Goal: Navigation & Orientation: Find specific page/section

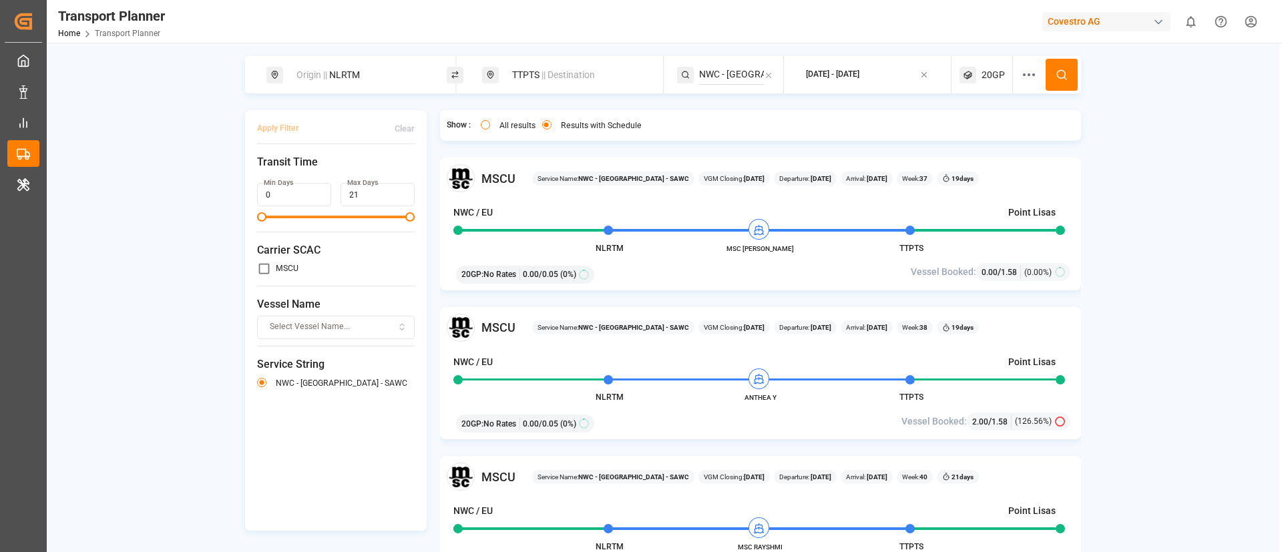
click at [1122, 25] on div "Covestro AG" at bounding box center [1107, 21] width 128 height 19
type input "evonik i"
click at [1077, 86] on span "Evonik Industries AG" at bounding box center [1080, 84] width 87 height 14
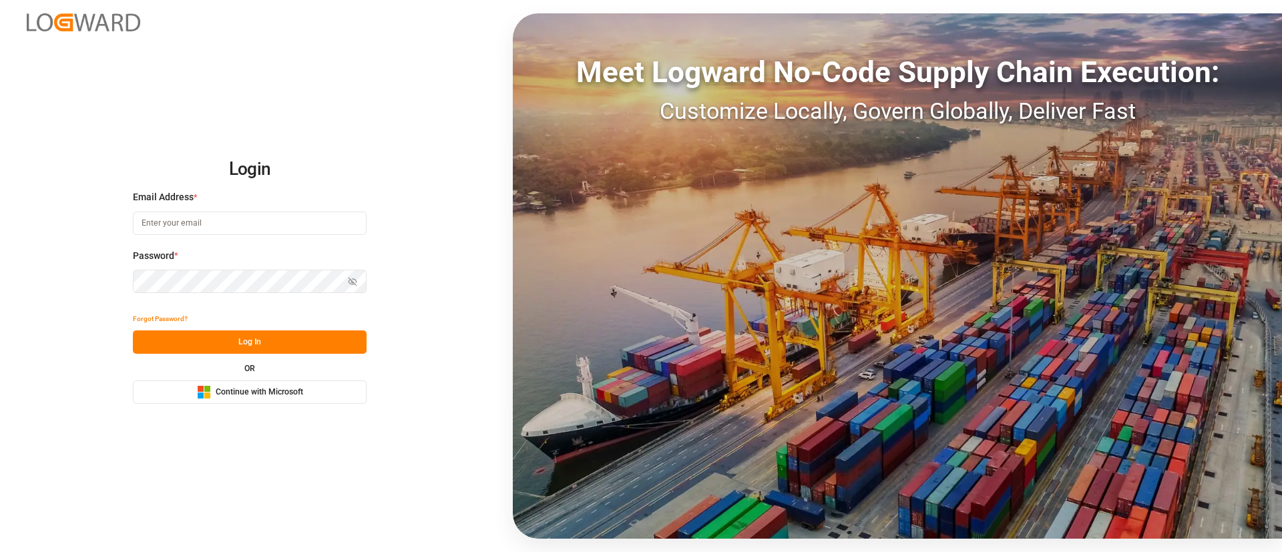
click at [222, 397] on span "Continue with Microsoft" at bounding box center [259, 393] width 87 height 12
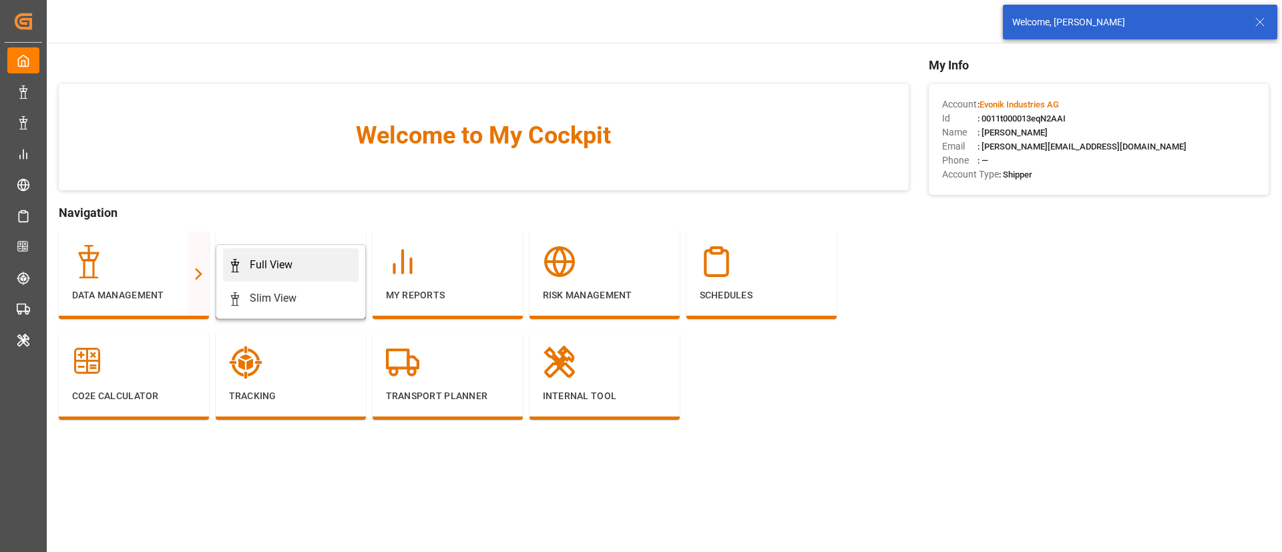
click at [238, 268] on icon at bounding box center [234, 265] width 13 height 13
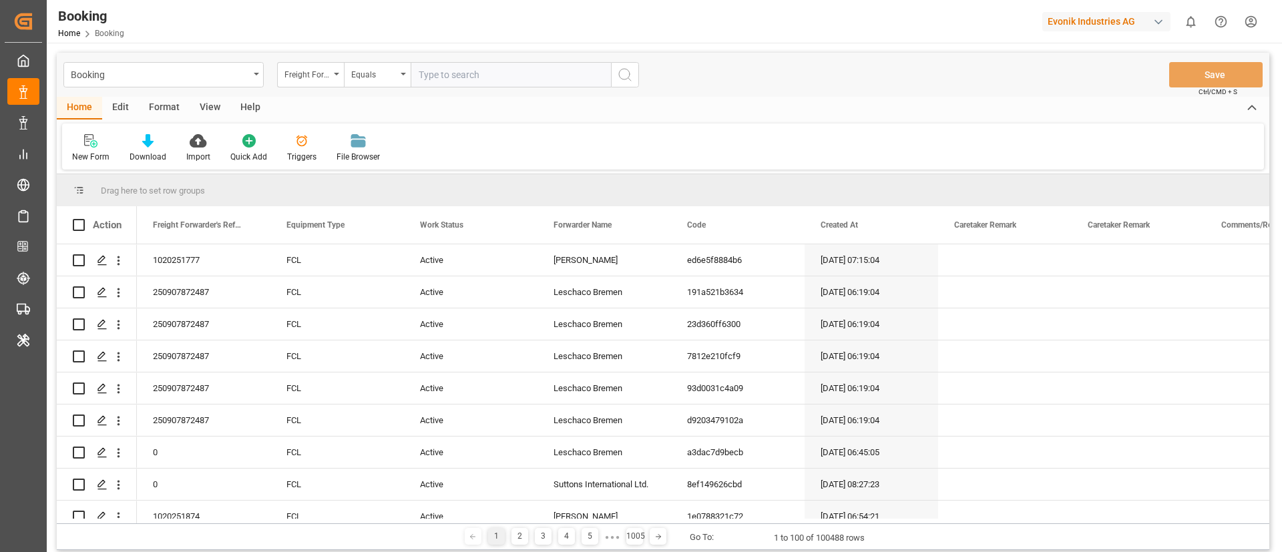
click at [163, 102] on div "Format" at bounding box center [164, 108] width 51 height 23
click at [75, 146] on div at bounding box center [91, 141] width 39 height 14
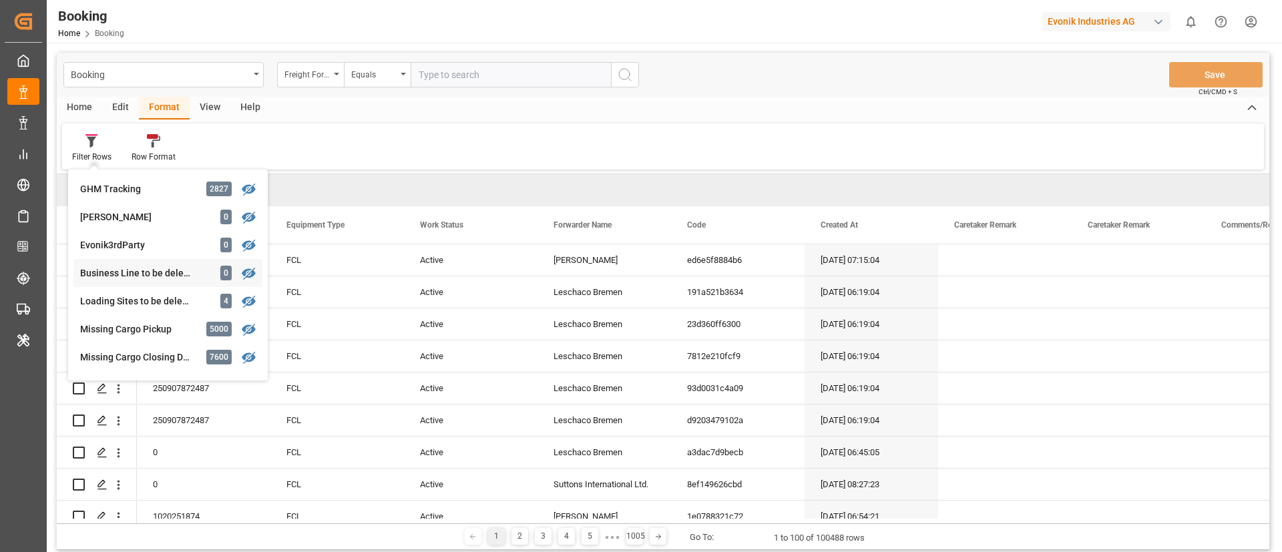
scroll to position [200, 0]
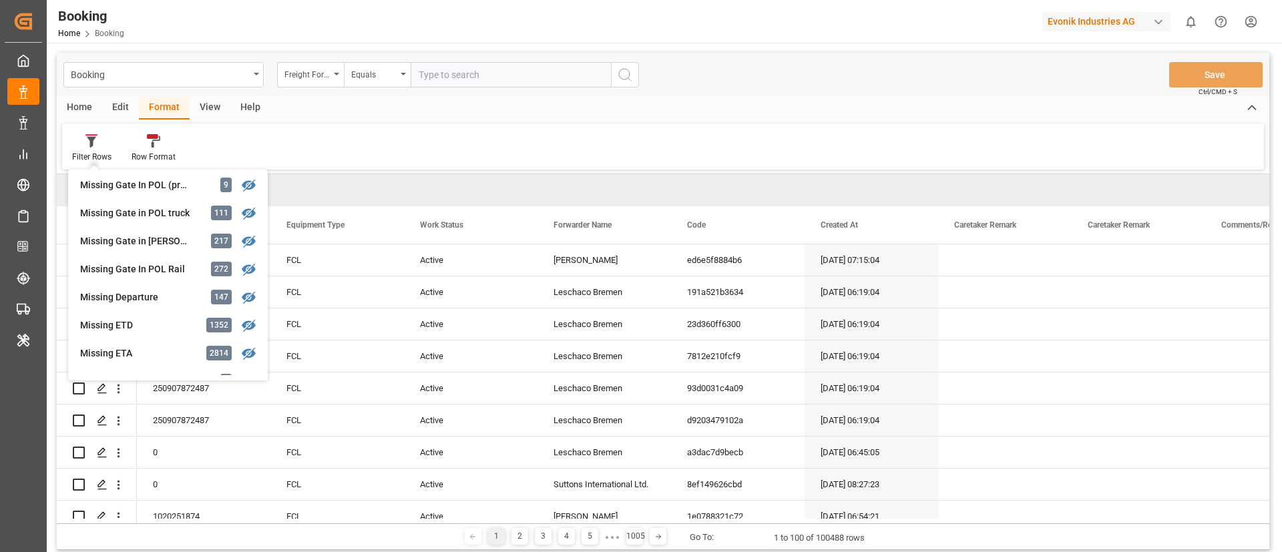
drag, startPoint x: 140, startPoint y: 320, endPoint x: 329, endPoint y: 231, distance: 208.2
click at [140, 317] on div "Missing ETD 1352" at bounding box center [167, 325] width 189 height 28
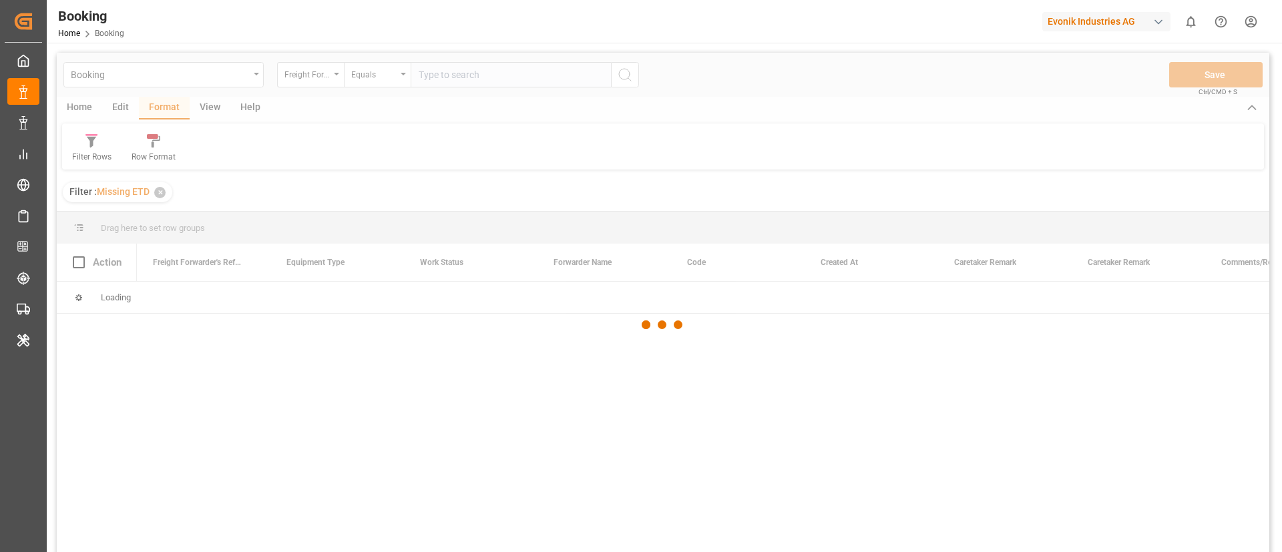
click at [211, 110] on div at bounding box center [663, 325] width 1213 height 544
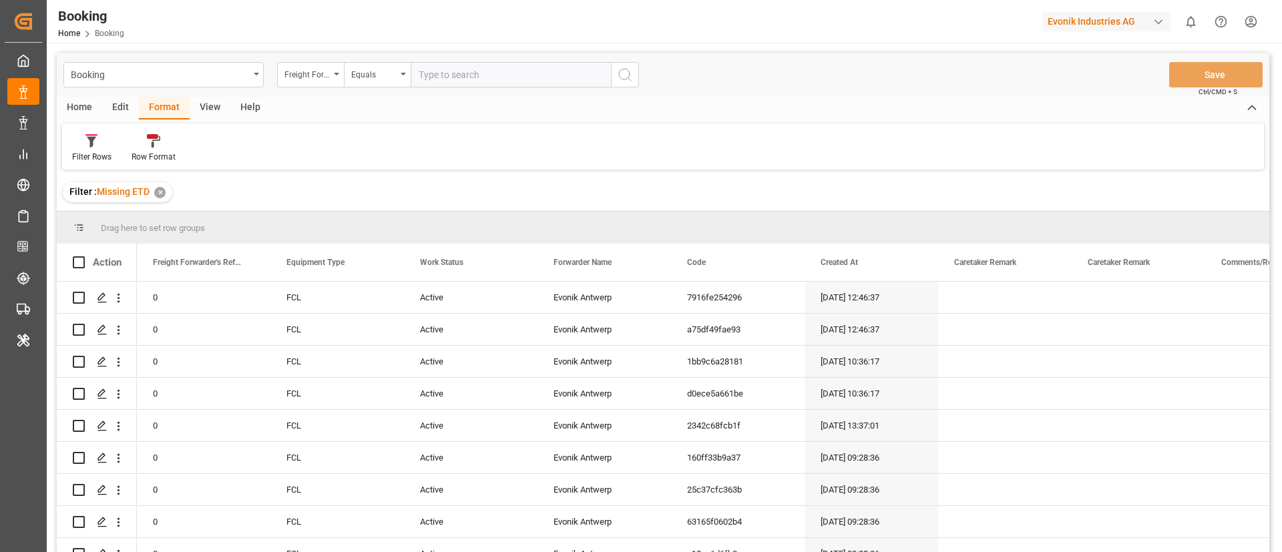
click at [211, 110] on div "View" at bounding box center [210, 108] width 41 height 23
click at [102, 158] on div "Default" at bounding box center [85, 148] width 46 height 29
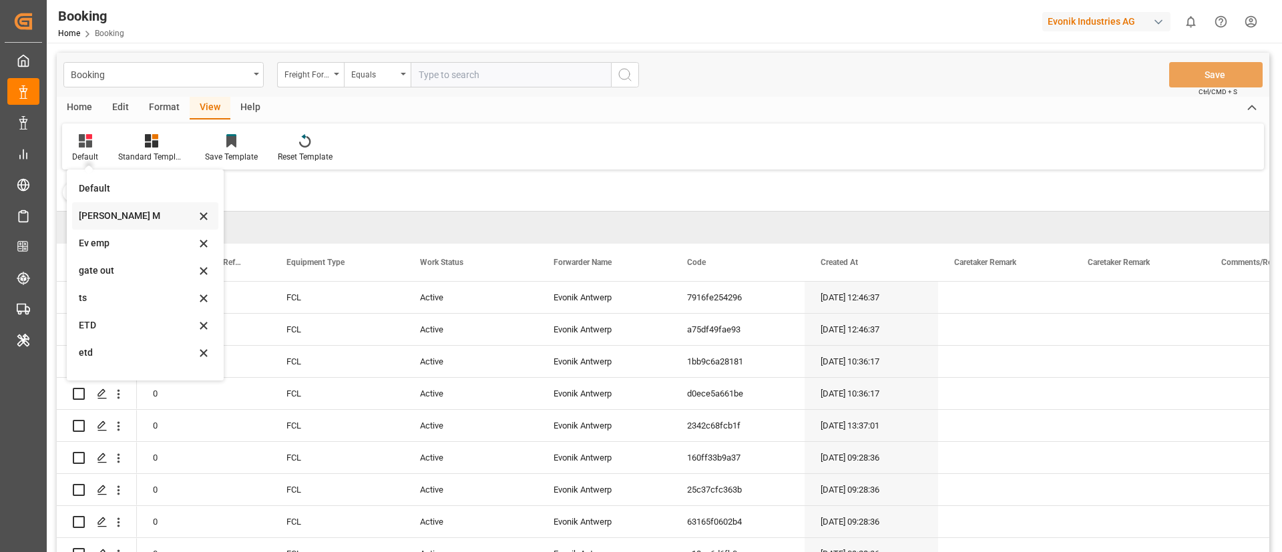
click at [104, 212] on div "Vishmita M" at bounding box center [137, 216] width 117 height 14
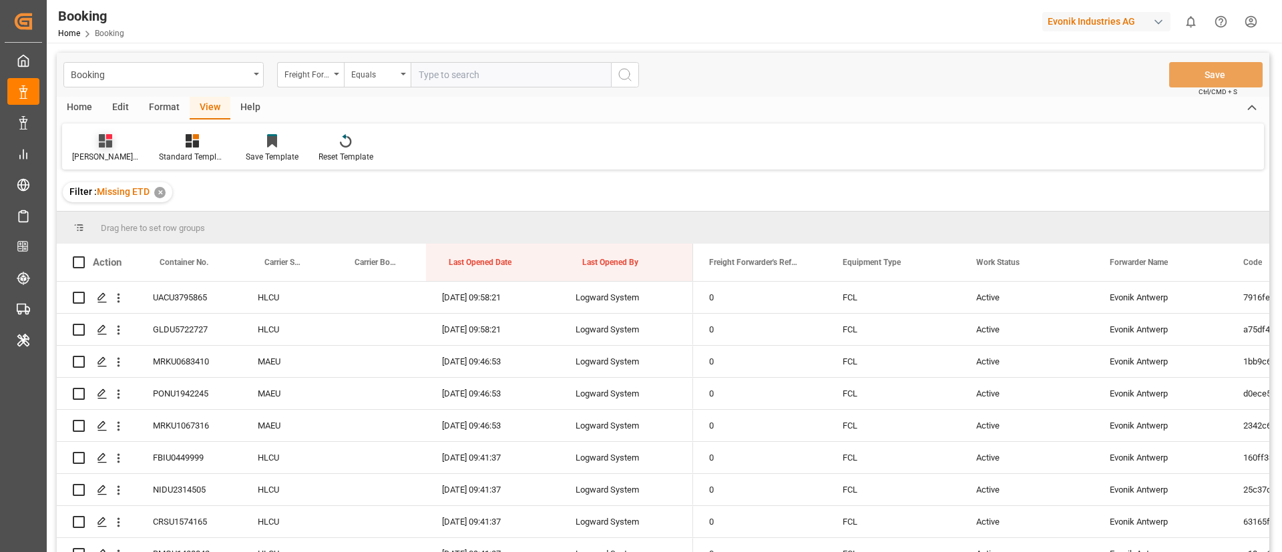
click at [91, 148] on div "Vishmita M" at bounding box center [105, 148] width 87 height 29
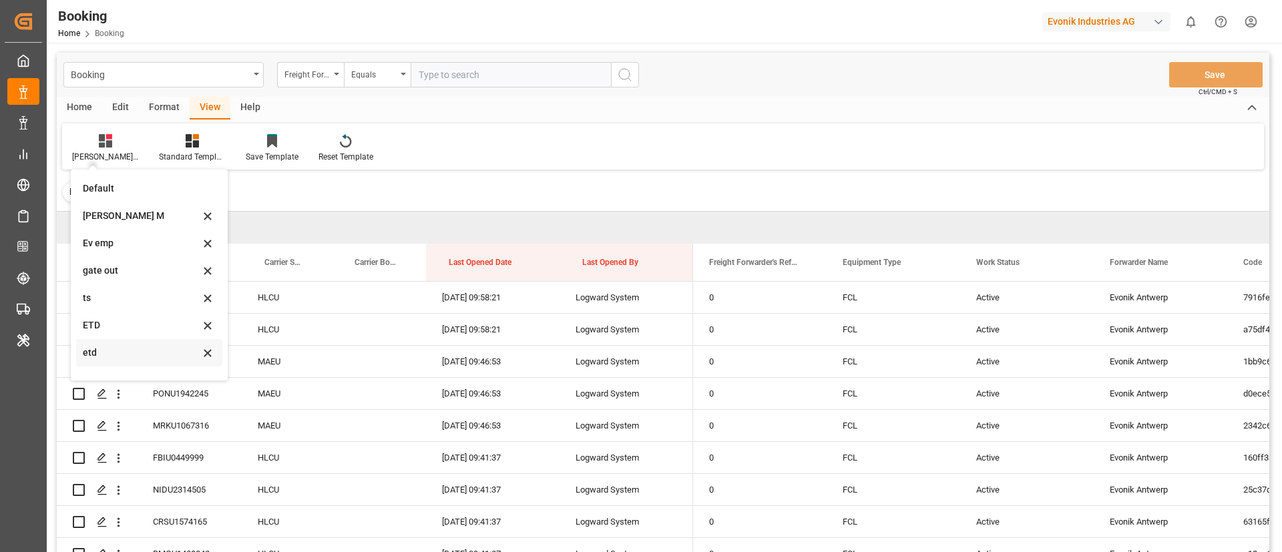
click at [103, 353] on div "etd" at bounding box center [141, 353] width 117 height 14
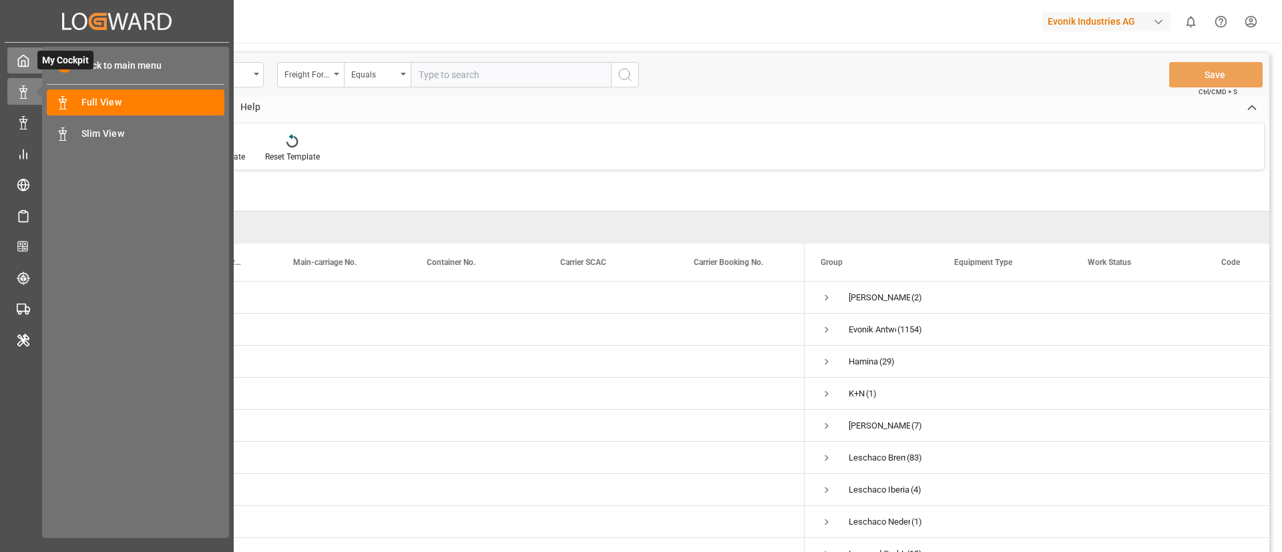
click at [12, 54] on div at bounding box center [18, 60] width 23 height 14
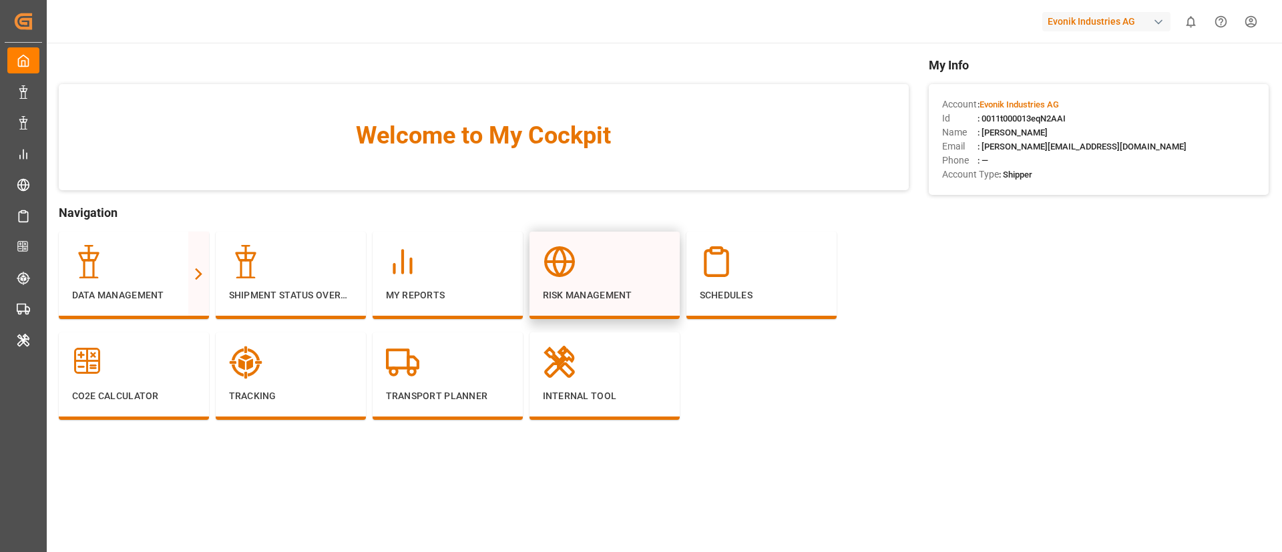
click at [620, 285] on div "Risk Management" at bounding box center [605, 273] width 124 height 57
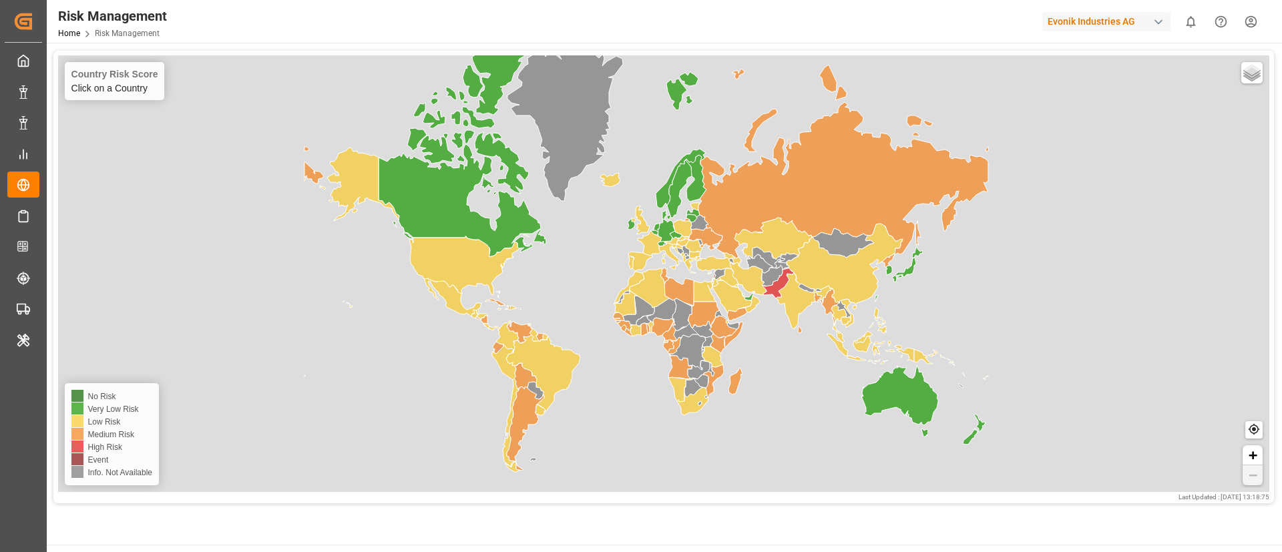
click at [824, 190] on icon at bounding box center [647, 162] width 684 height 194
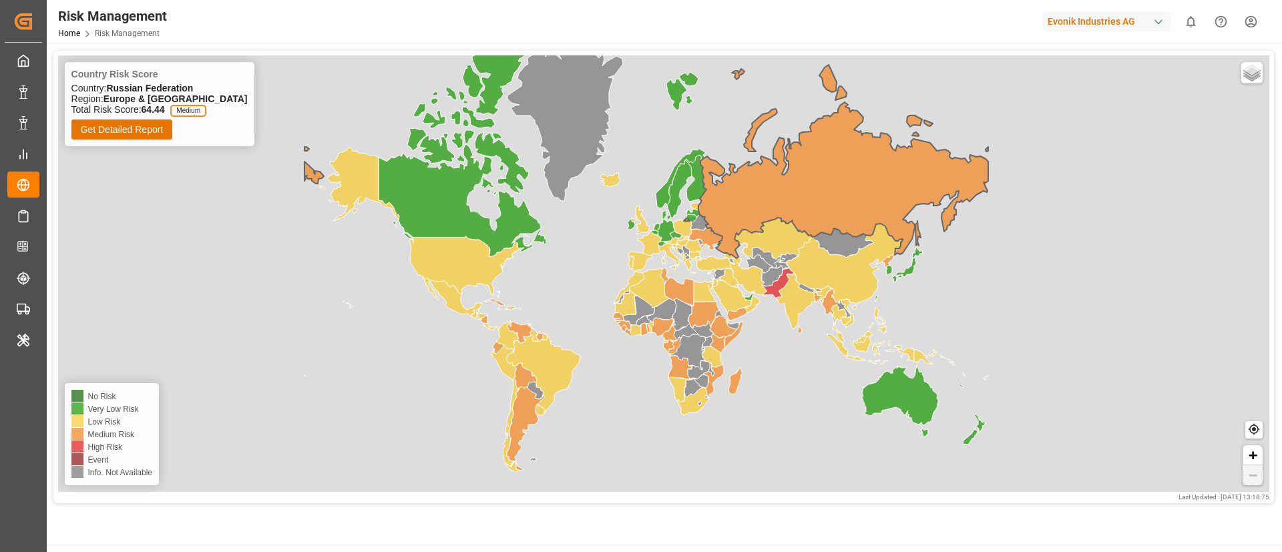
click at [422, 192] on icon at bounding box center [463, 147] width 168 height 220
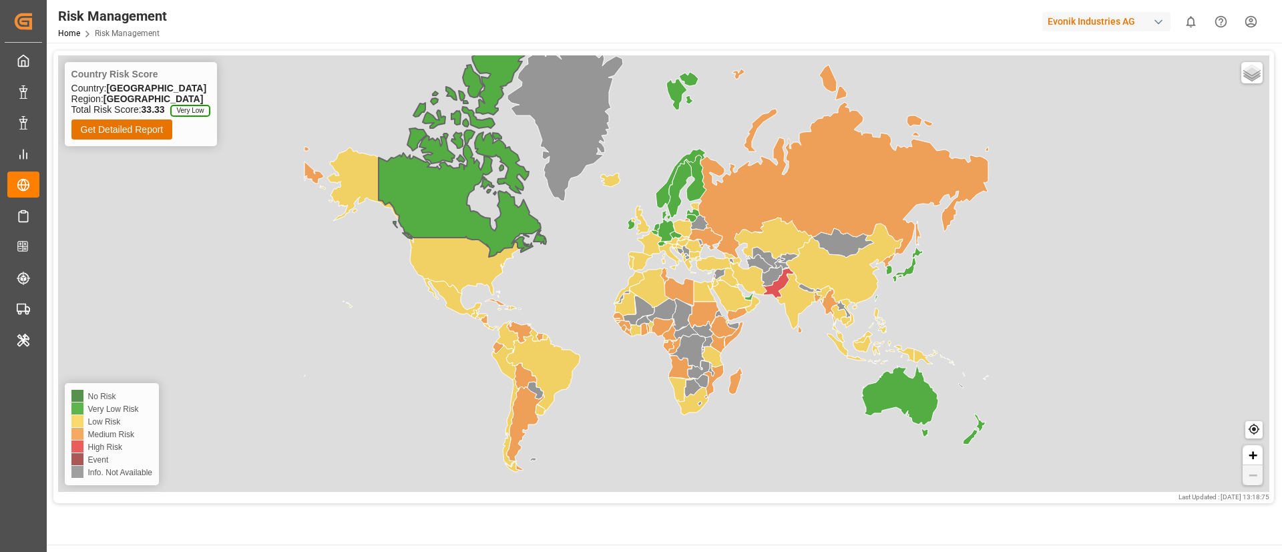
click at [592, 134] on icon at bounding box center [566, 115] width 116 height 171
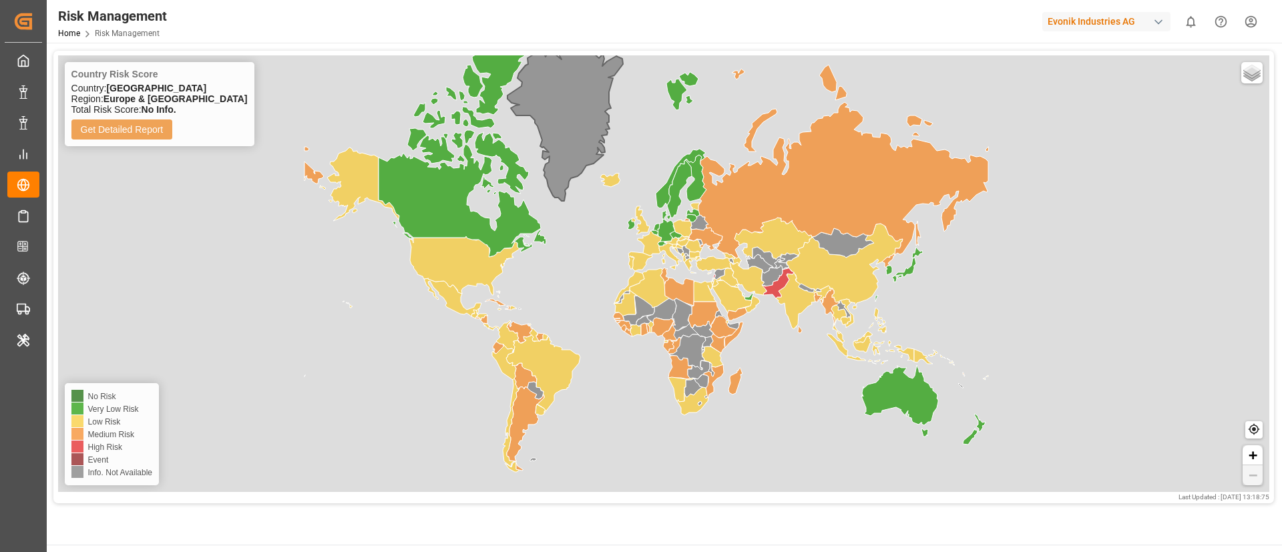
click at [777, 283] on icon at bounding box center [778, 283] width 32 height 30
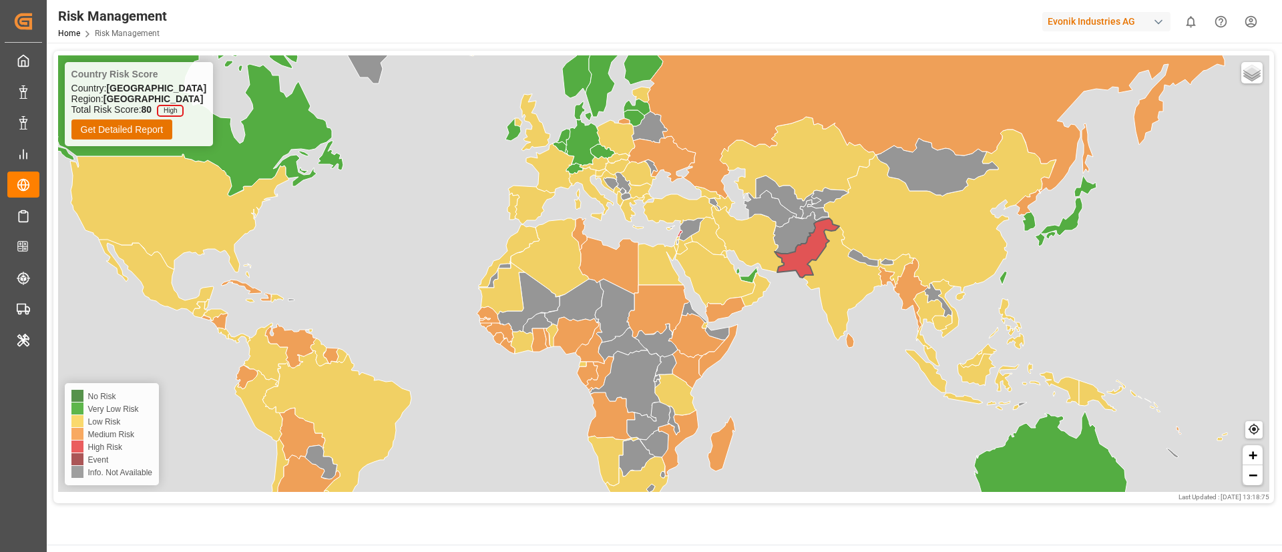
click at [703, 260] on icon at bounding box center [715, 275] width 80 height 66
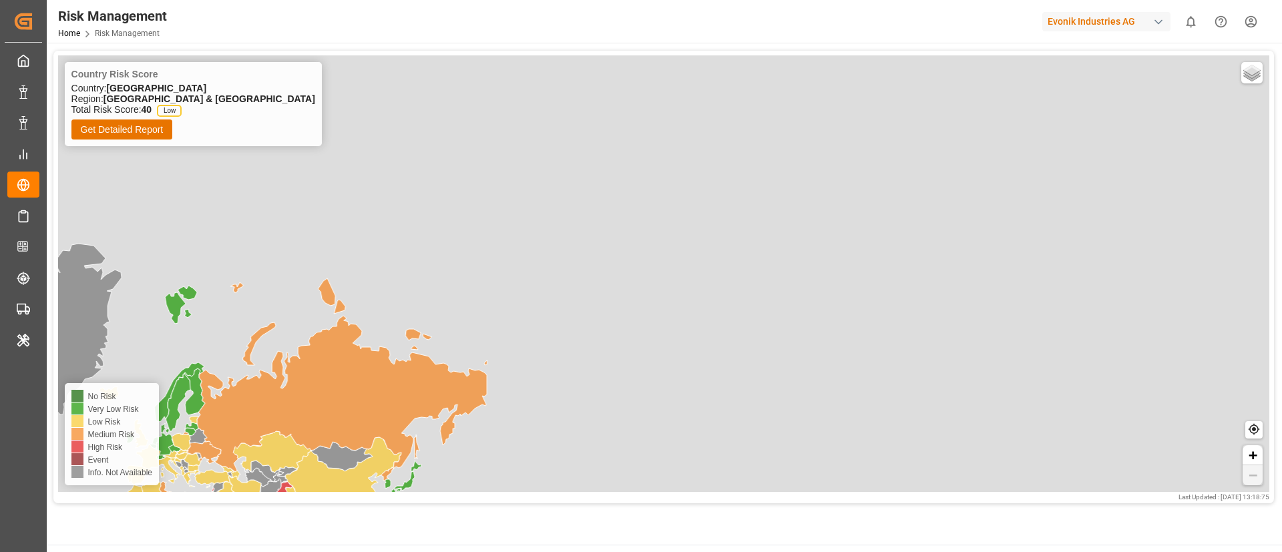
drag, startPoint x: 1089, startPoint y: 249, endPoint x: 573, endPoint y: 459, distance: 557.2
click at [573, 459] on div "Country Risk Score Country: Saudi Arabia Region: Middle East & North Africa Tot…" at bounding box center [664, 273] width 1212 height 437
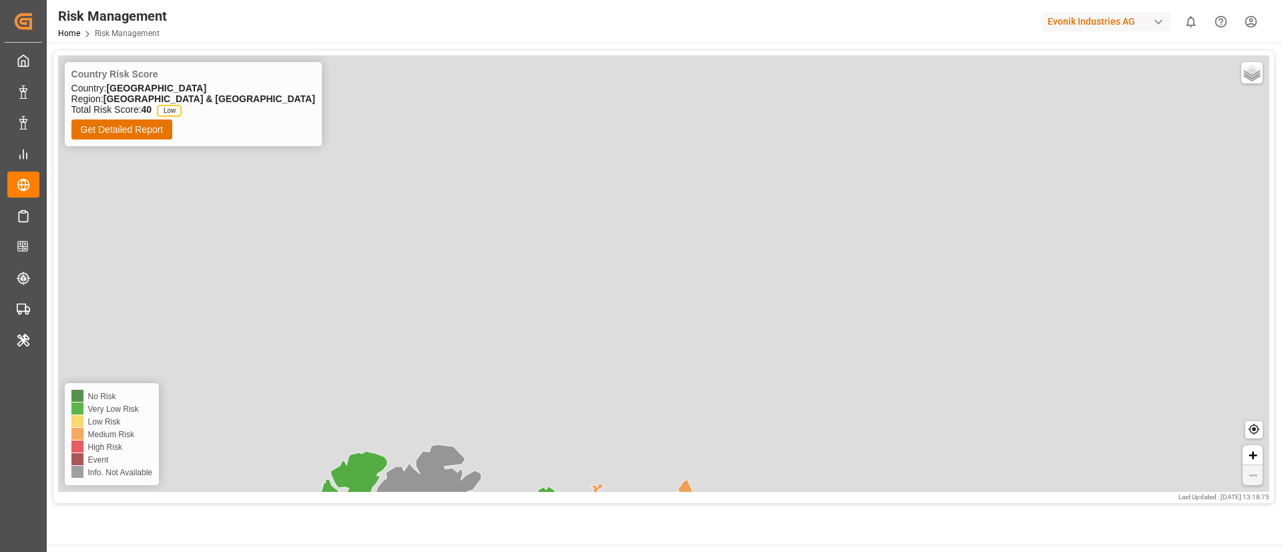
drag, startPoint x: 689, startPoint y: 272, endPoint x: 967, endPoint y: 456, distance: 333.6
click at [1027, 488] on div "Country Risk Score Country: Saudi Arabia Region: Middle East & North Africa Tot…" at bounding box center [664, 273] width 1212 height 437
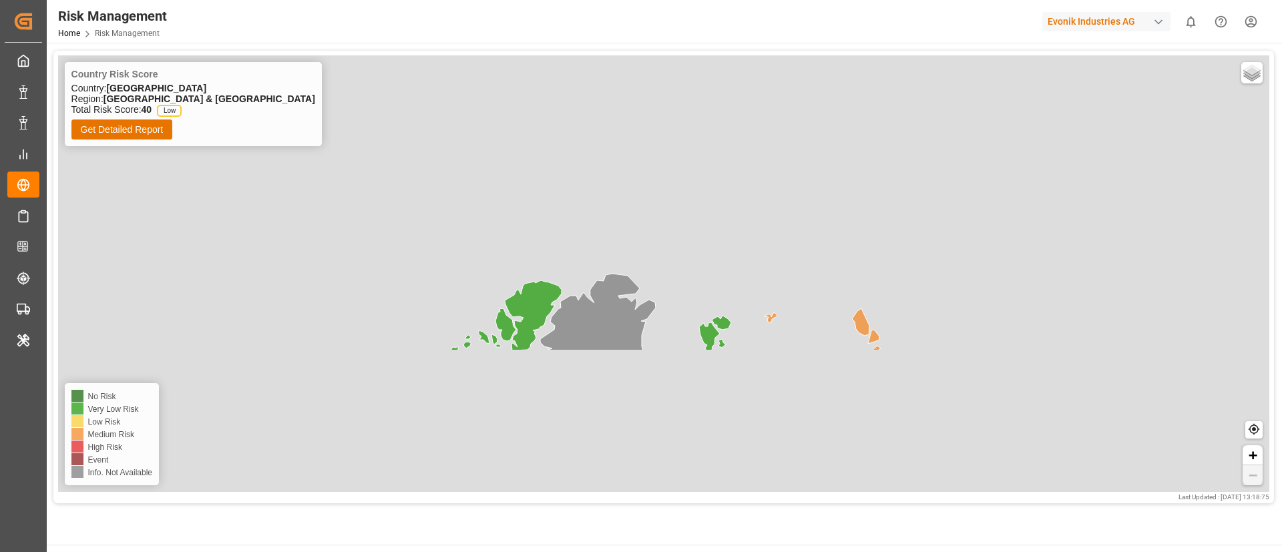
drag, startPoint x: 647, startPoint y: 283, endPoint x: 823, endPoint y: 91, distance: 260.4
click at [823, 91] on div "Country Risk Score Country: Saudi Arabia Region: Middle East & North Africa Tot…" at bounding box center [664, 273] width 1212 height 437
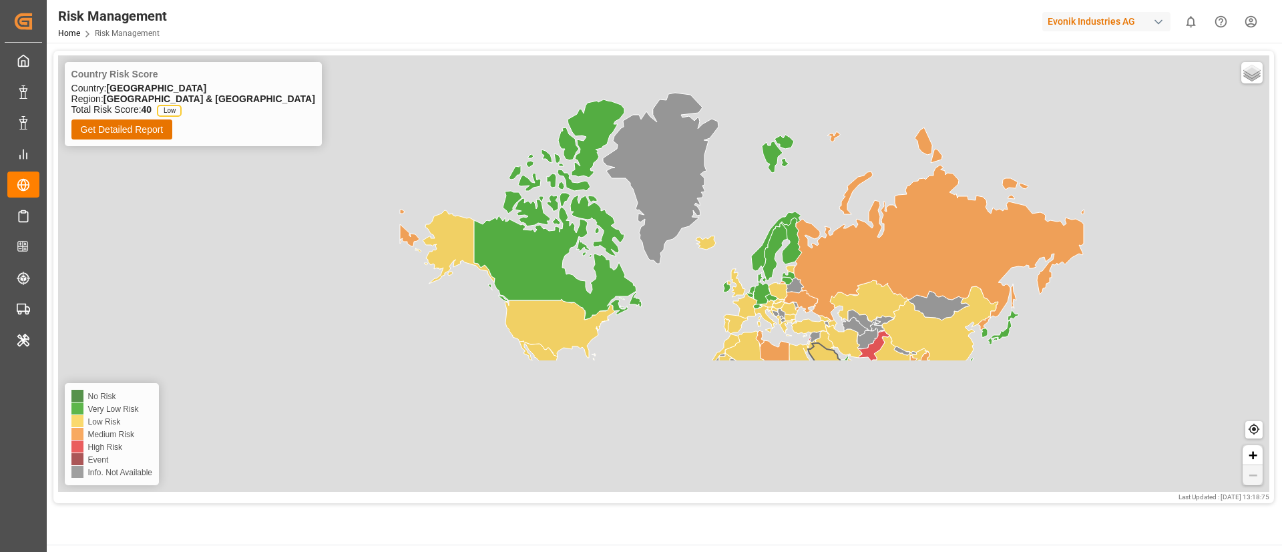
drag, startPoint x: 743, startPoint y: 331, endPoint x: 797, endPoint y: 156, distance: 183.8
click at [797, 156] on div "Country Risk Score Country: Saudi Arabia Region: Middle East & North Africa Tot…" at bounding box center [664, 273] width 1212 height 437
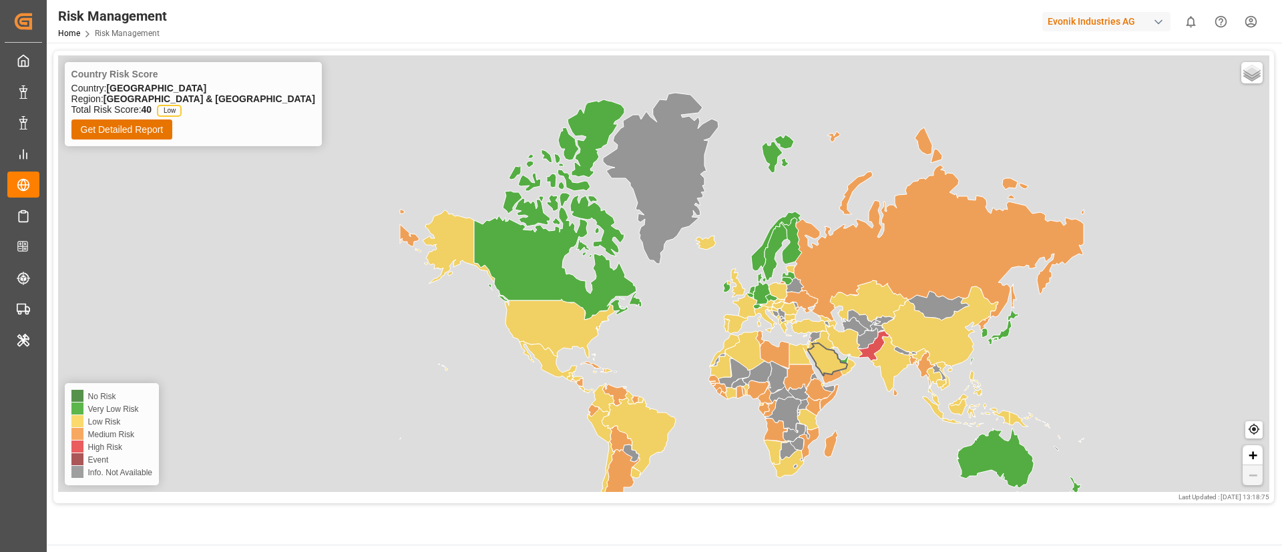
click at [832, 137] on icon at bounding box center [741, 225] width 684 height 194
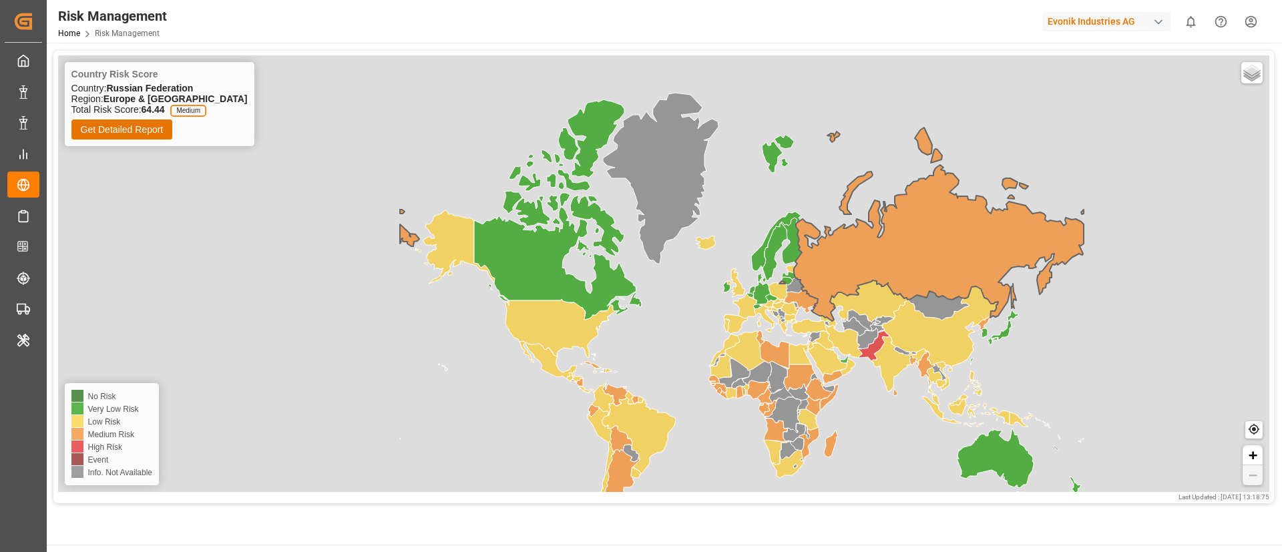
click at [779, 354] on icon at bounding box center [773, 355] width 29 height 28
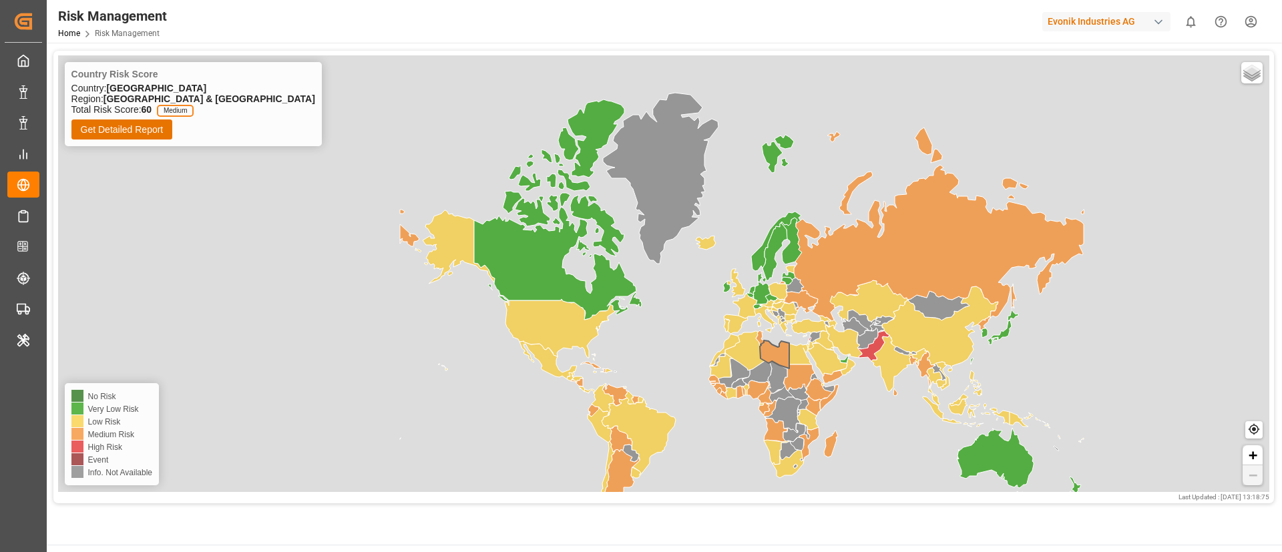
click at [615, 469] on icon at bounding box center [620, 491] width 37 height 83
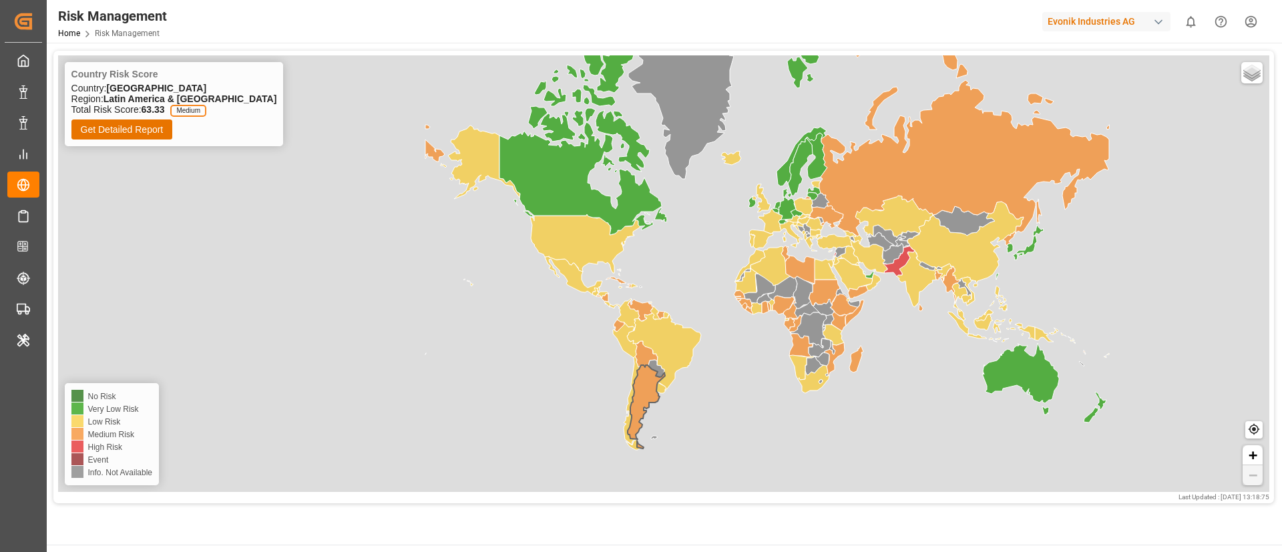
drag, startPoint x: 712, startPoint y: 424, endPoint x: 737, endPoint y: 339, distance: 89.2
click at [737, 339] on div "Country Risk Score Country: Argentina Region: Latin America & Caribbean Total R…" at bounding box center [664, 273] width 1212 height 437
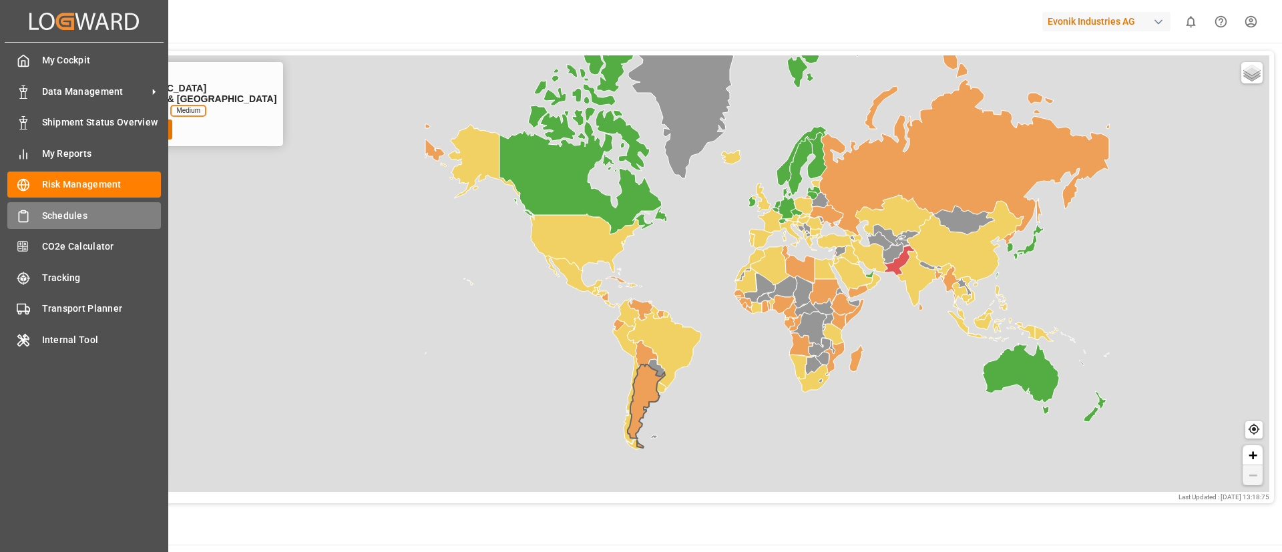
click at [50, 218] on span "Schedules" at bounding box center [102, 216] width 120 height 14
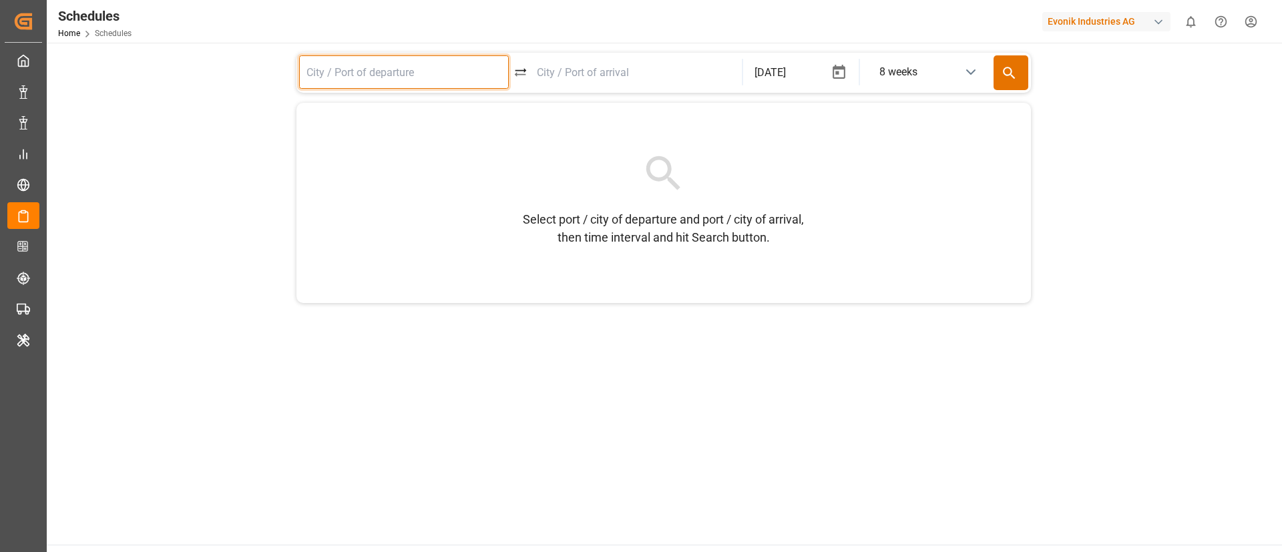
click at [381, 79] on input at bounding box center [404, 71] width 210 height 33
click at [392, 107] on div "NLRTM - Rotterdam" at bounding box center [413, 110] width 184 height 13
type input "NLRTM - Rotterdam"
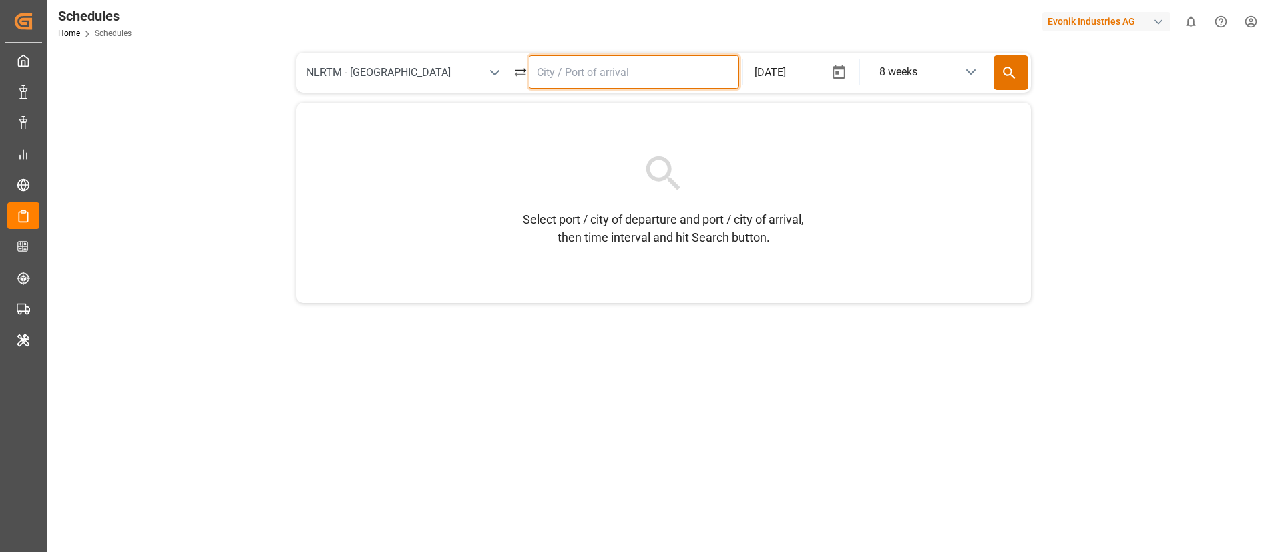
click at [615, 67] on input at bounding box center [634, 71] width 210 height 33
click at [618, 113] on div "CNSHA - Shanghai" at bounding box center [643, 110] width 184 height 13
type input "CNSHA - Shanghai"
click at [1000, 69] on button "Search" at bounding box center [1011, 72] width 35 height 35
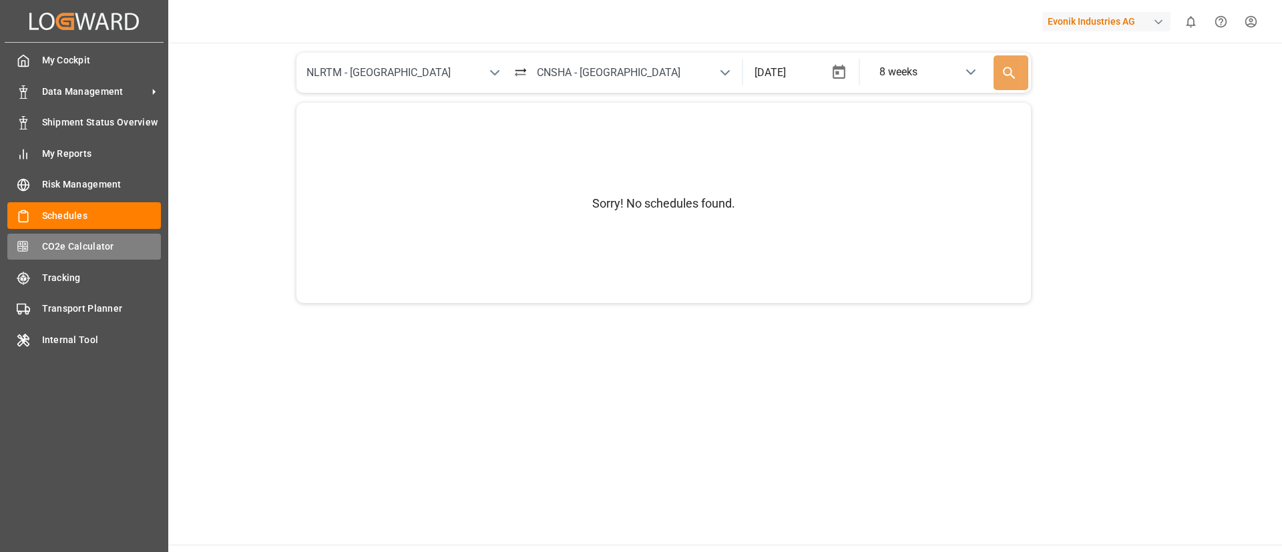
click at [75, 248] on span "CO2e Calculator" at bounding box center [102, 247] width 120 height 14
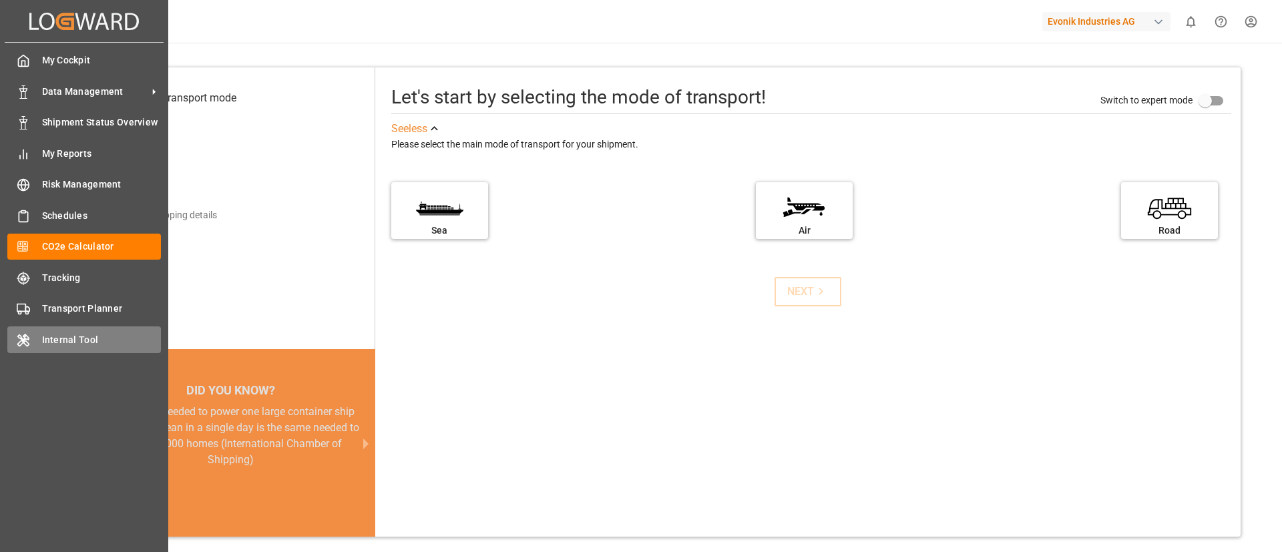
click at [67, 335] on span "Internal Tool" at bounding box center [102, 340] width 120 height 14
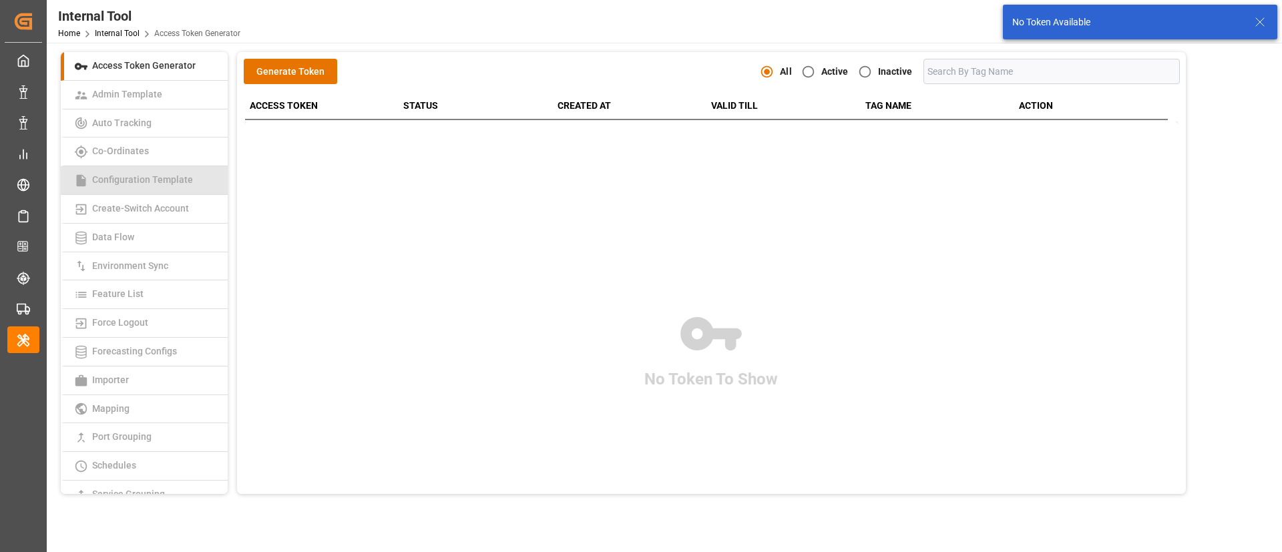
scroll to position [100, 0]
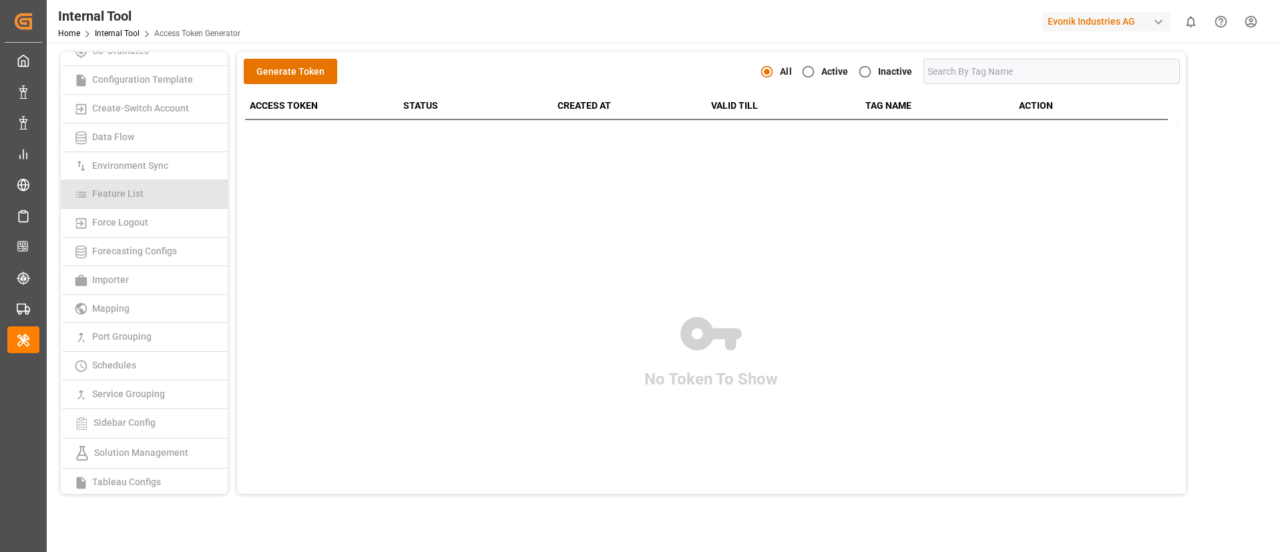
click at [137, 186] on link "Feature List" at bounding box center [144, 194] width 167 height 29
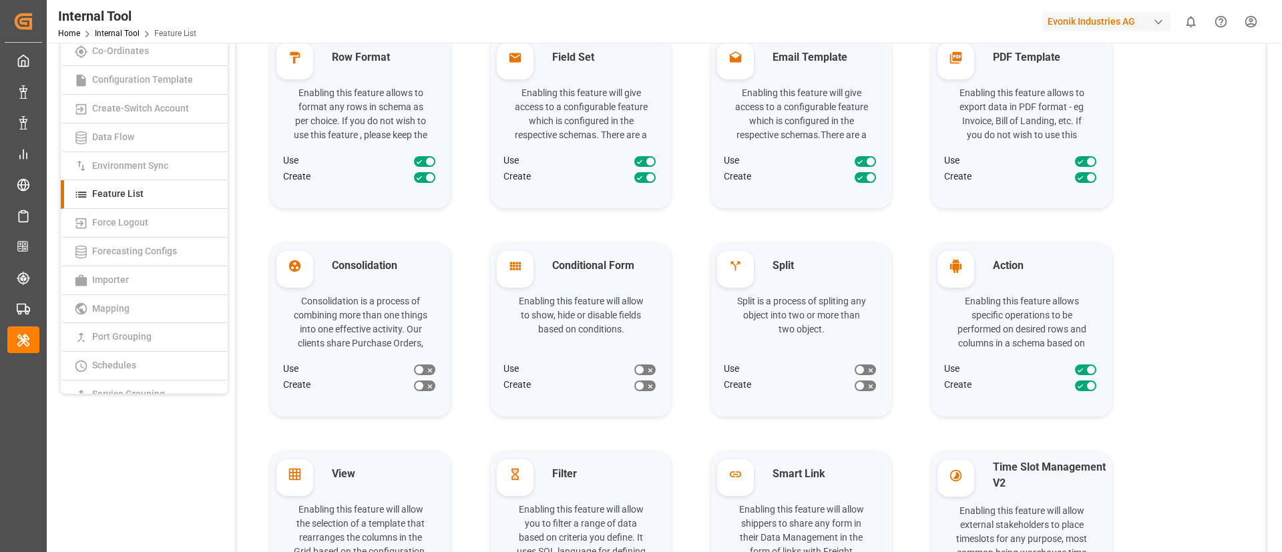
scroll to position [275, 0]
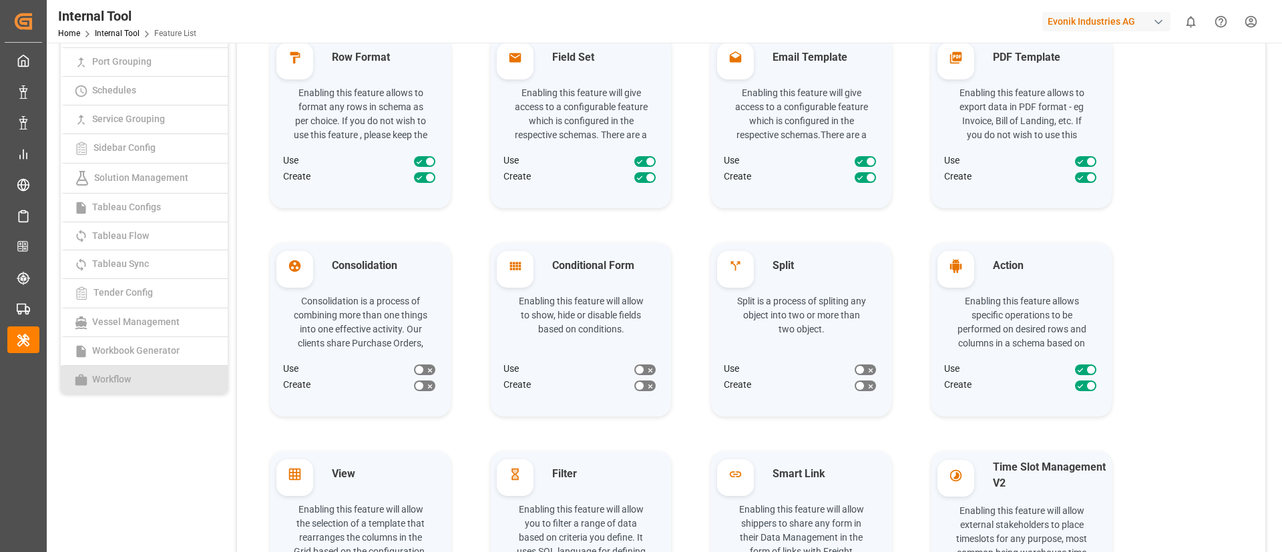
click at [150, 373] on link "Workflow" at bounding box center [144, 380] width 167 height 28
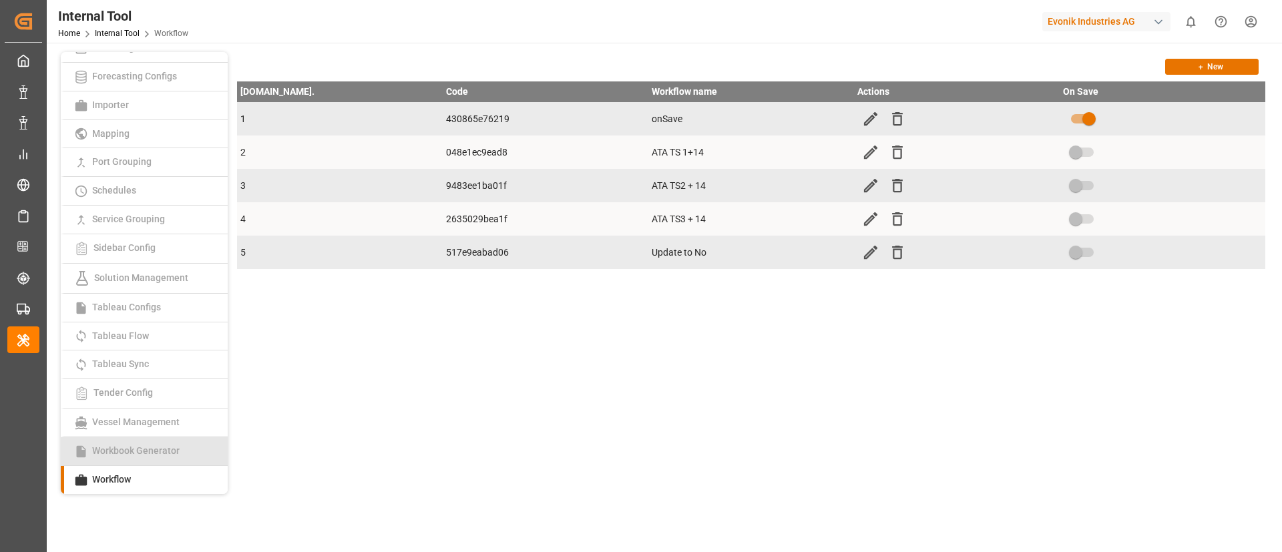
click at [124, 443] on link "Workbook Generator" at bounding box center [144, 451] width 167 height 29
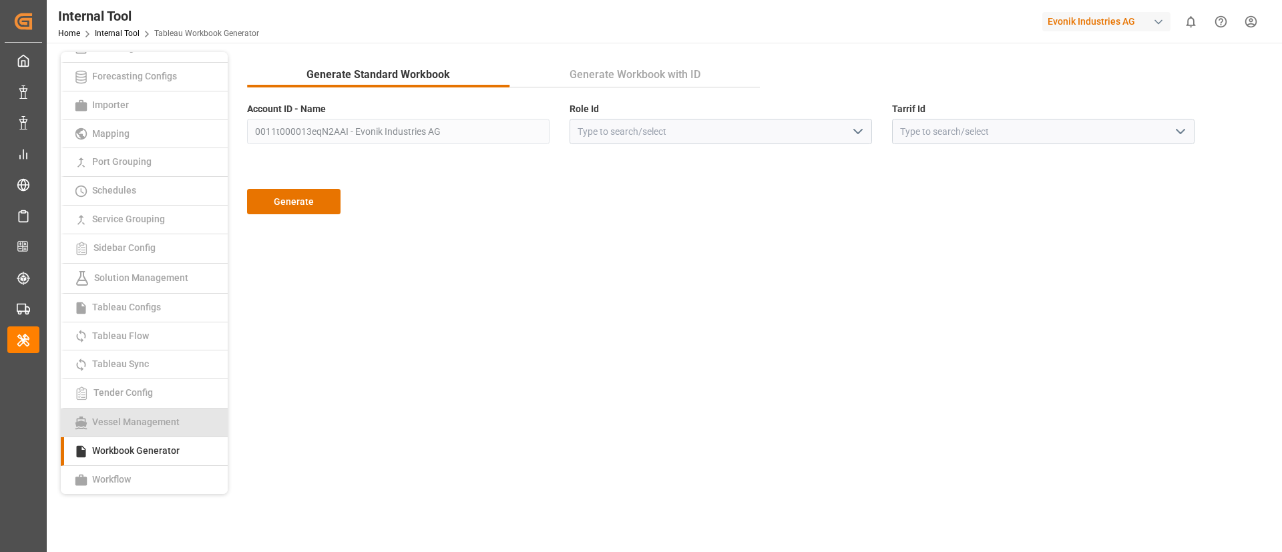
click at [158, 424] on span "Vessel Management" at bounding box center [136, 422] width 96 height 11
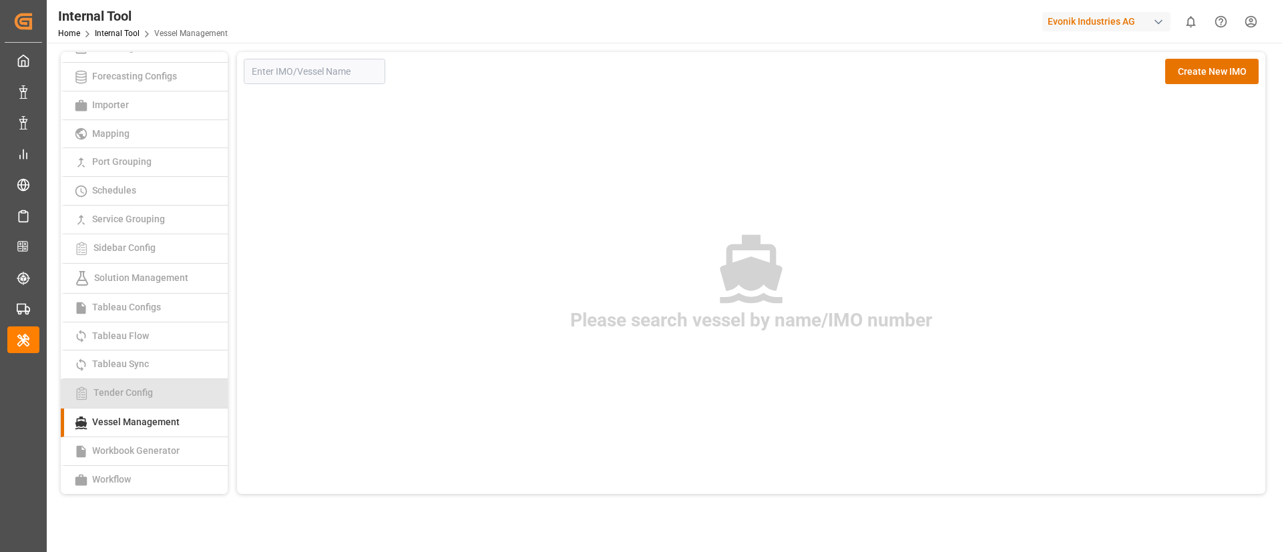
click at [152, 400] on link "Tender Config" at bounding box center [144, 393] width 167 height 29
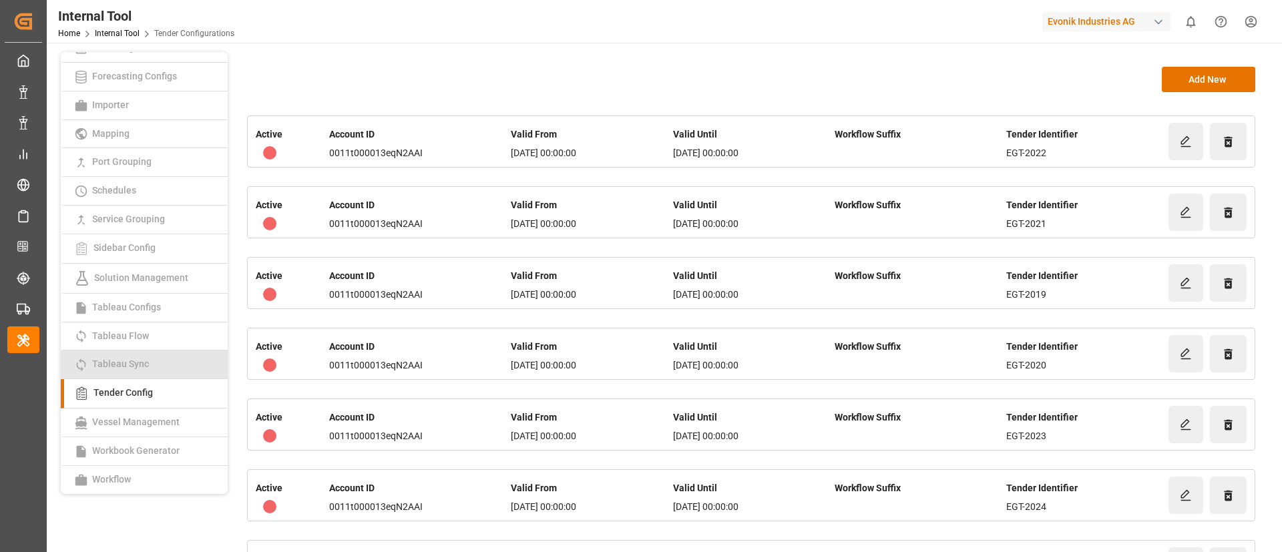
click at [134, 371] on link "Tableau Sync" at bounding box center [144, 365] width 167 height 29
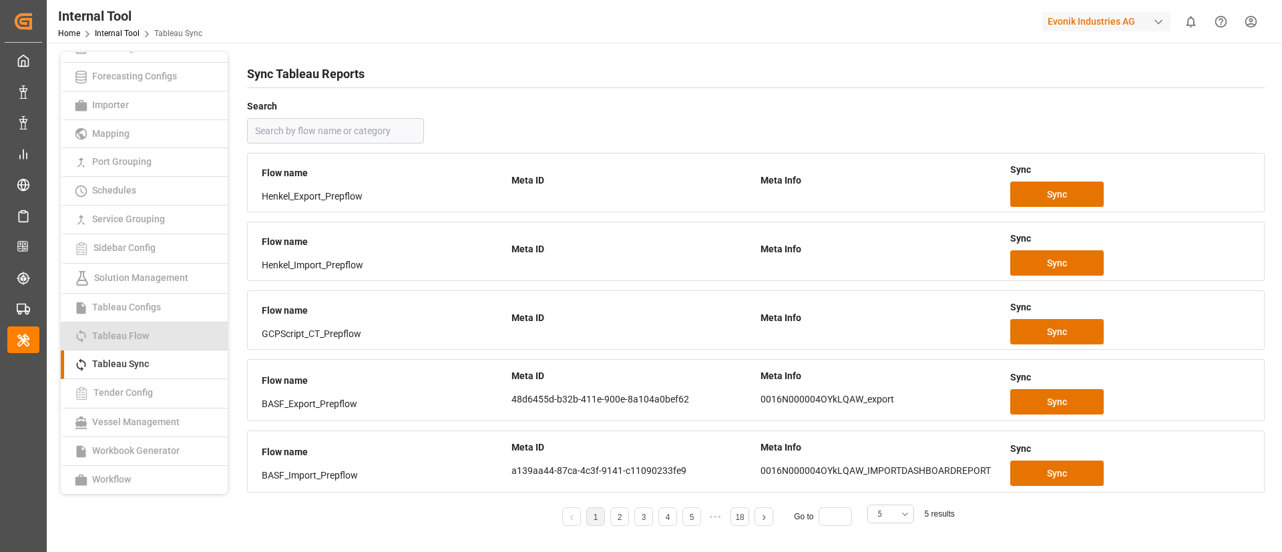
click at [136, 336] on span "Tableau Flow" at bounding box center [120, 336] width 65 height 11
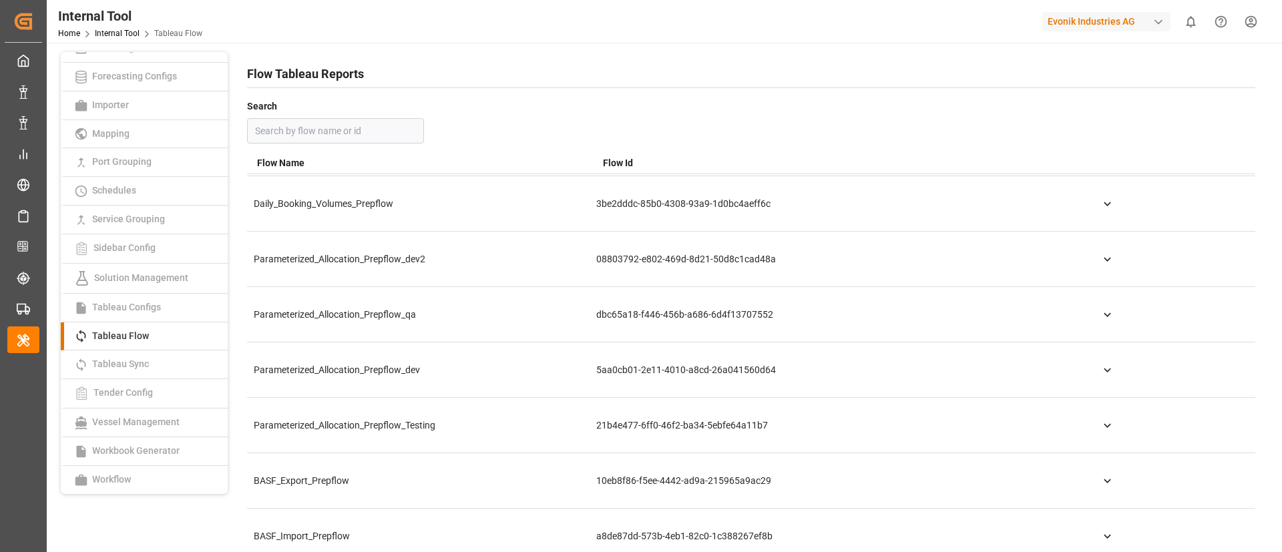
scroll to position [501, 0]
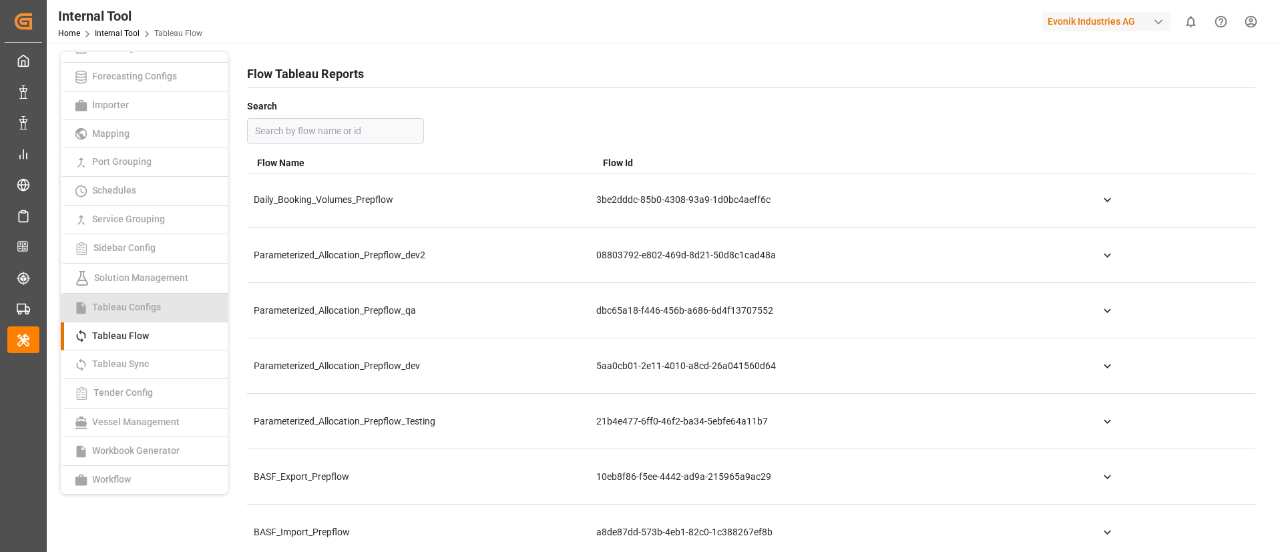
click at [114, 297] on link "Tableau Configs" at bounding box center [144, 308] width 167 height 29
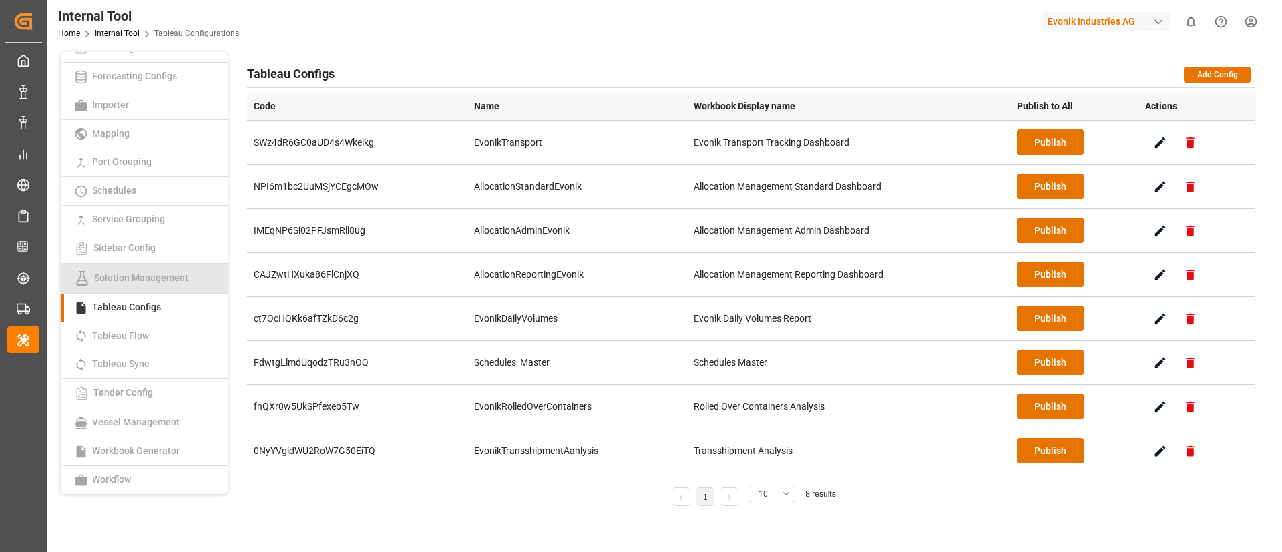
click at [140, 283] on span "Solution Management" at bounding box center [141, 277] width 102 height 11
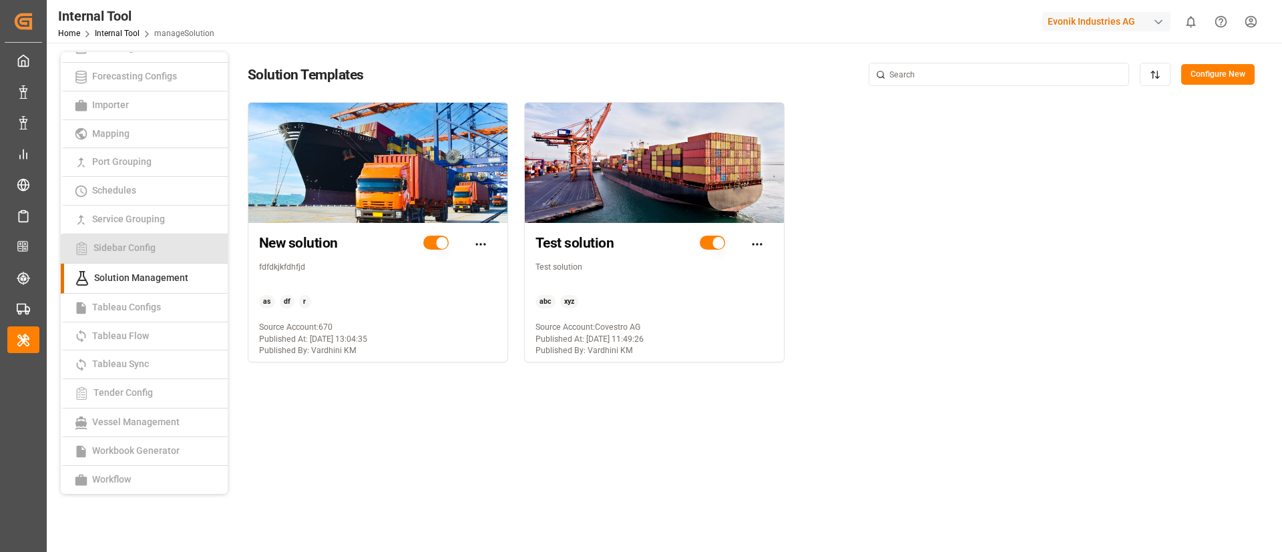
click at [138, 251] on span "Sidebar Config" at bounding box center [124, 247] width 70 height 11
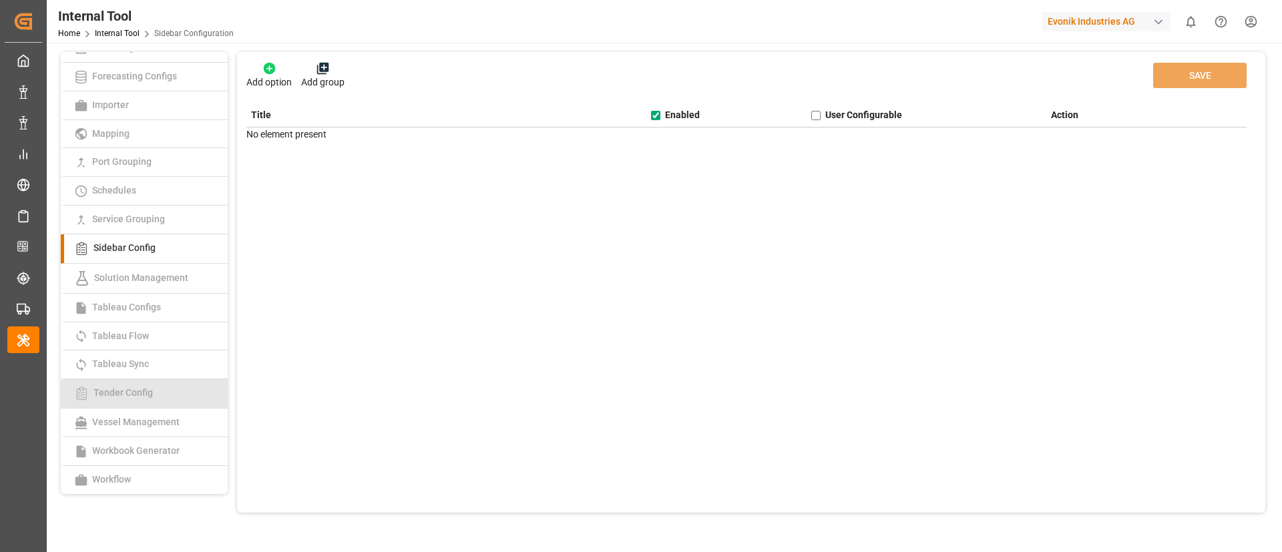
checkbox input "true"
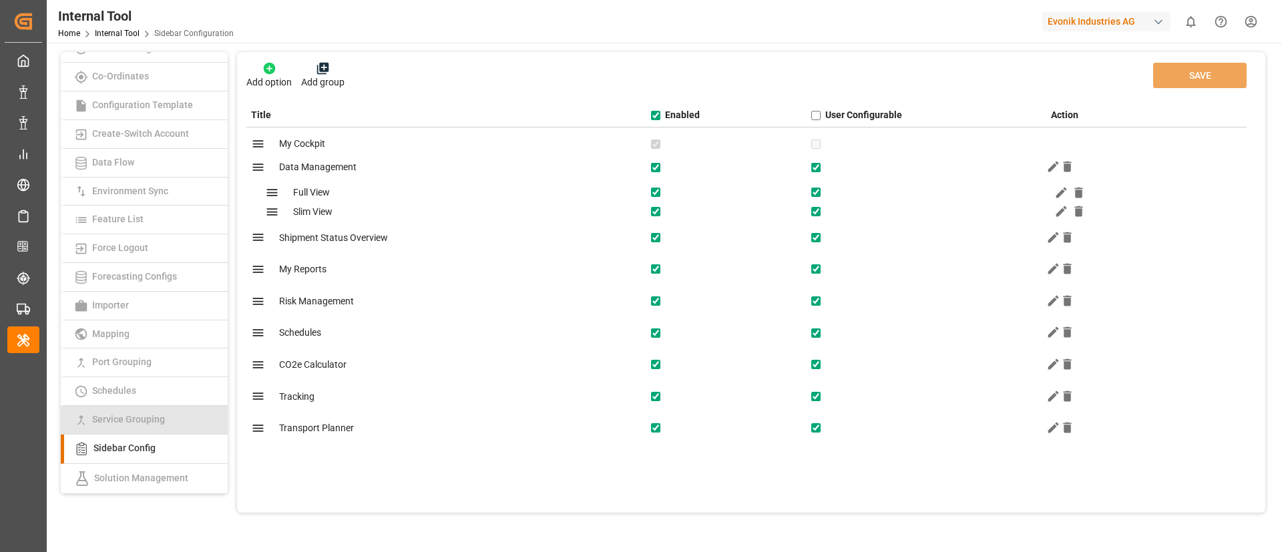
click at [129, 427] on link "Service Grouping" at bounding box center [144, 420] width 167 height 29
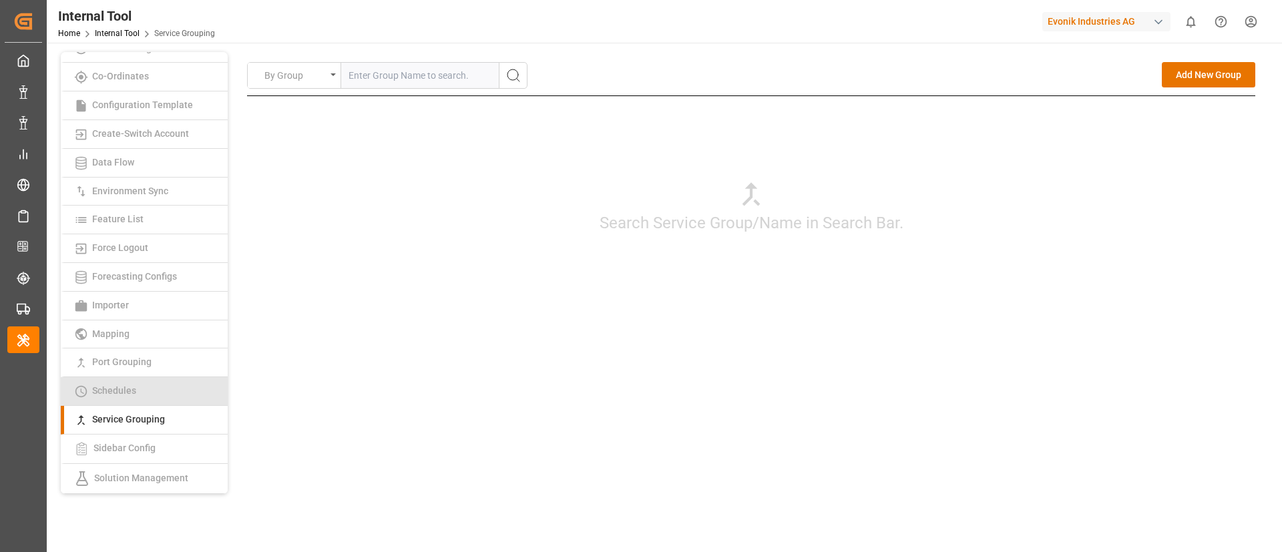
click at [123, 381] on link "Schedules" at bounding box center [144, 391] width 167 height 29
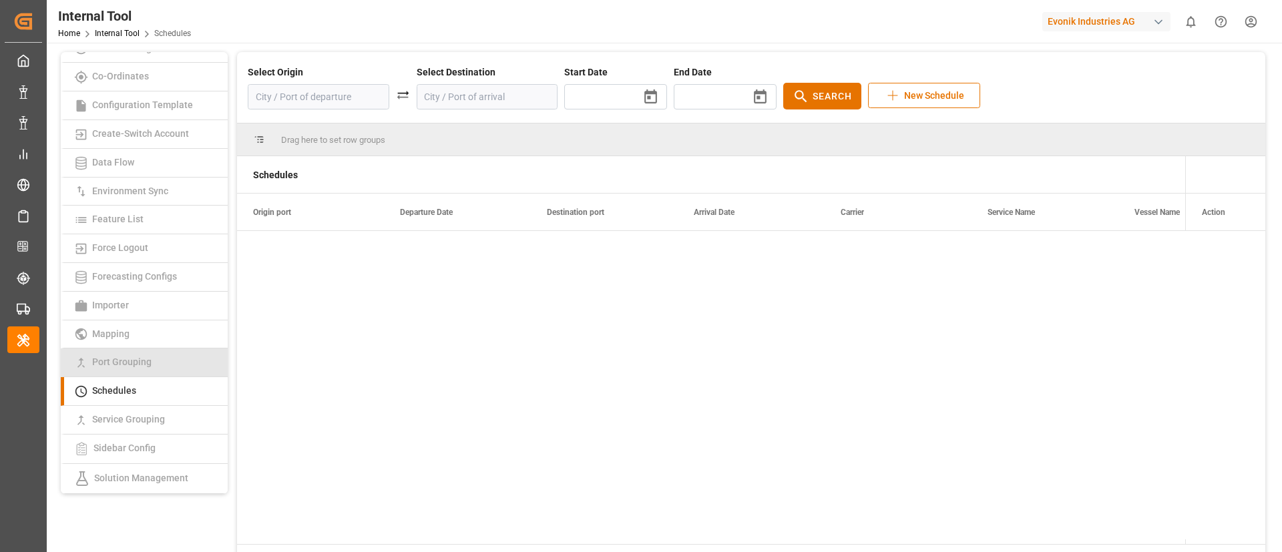
type input "2025/09/08"
type input "2025/10/27"
click at [316, 91] on input at bounding box center [319, 96] width 142 height 25
click at [128, 364] on span "Port Grouping" at bounding box center [121, 362] width 67 height 11
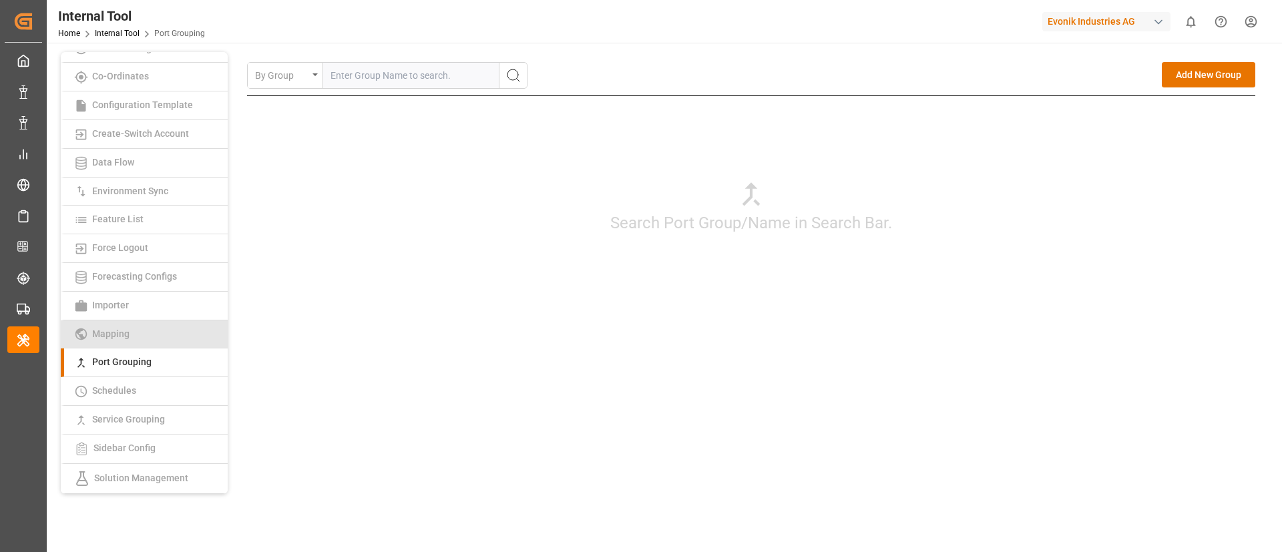
click at [124, 327] on link "Mapping" at bounding box center [144, 335] width 167 height 29
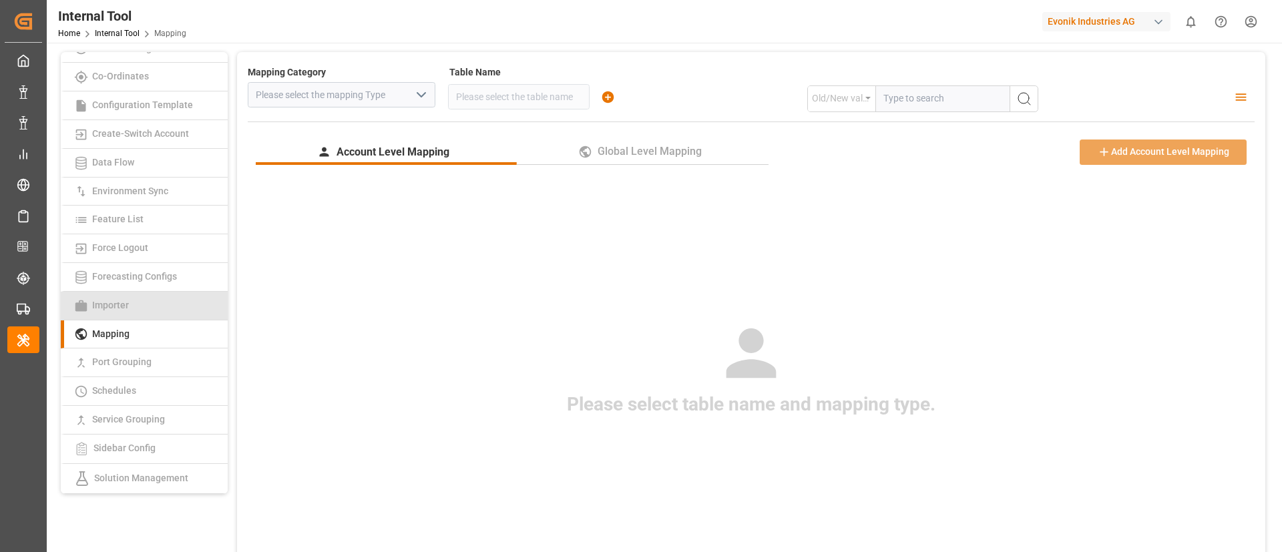
click at [162, 312] on link "Importer" at bounding box center [144, 306] width 167 height 29
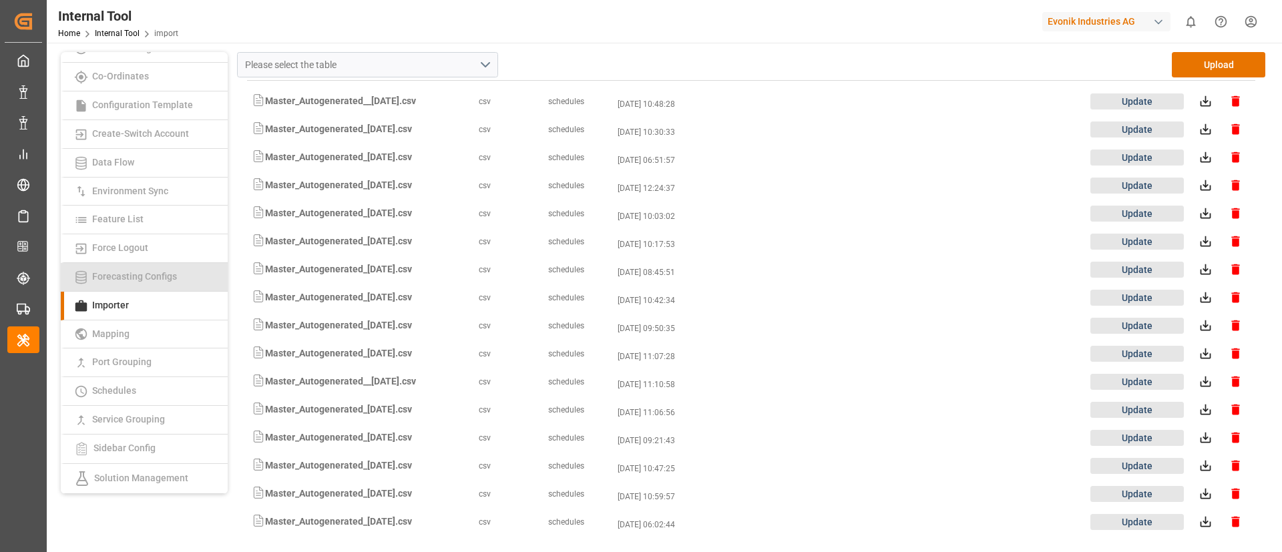
click at [148, 270] on link "Forecasting Configs" at bounding box center [144, 277] width 167 height 29
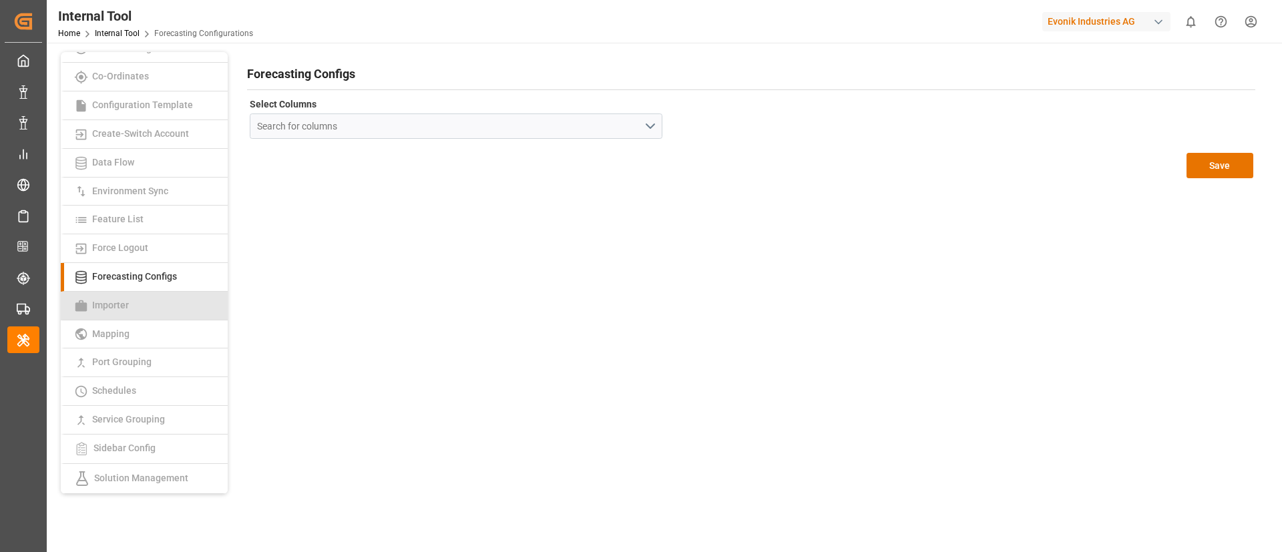
click at [131, 300] on span "Importer" at bounding box center [110, 305] width 45 height 11
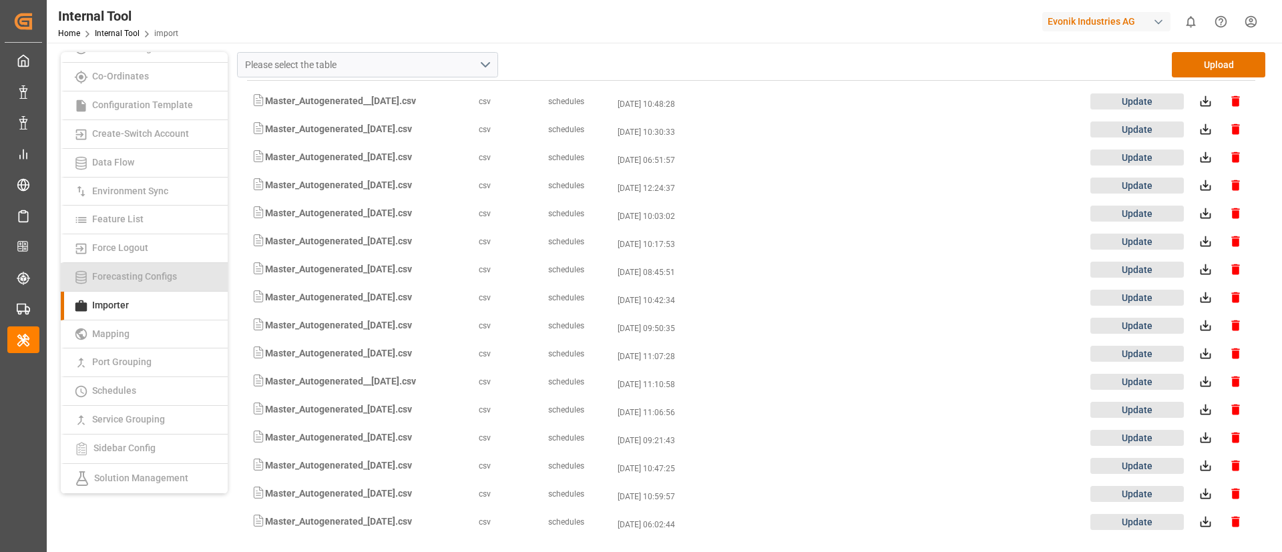
click at [124, 277] on span "Forecasting Configs" at bounding box center [134, 276] width 93 height 11
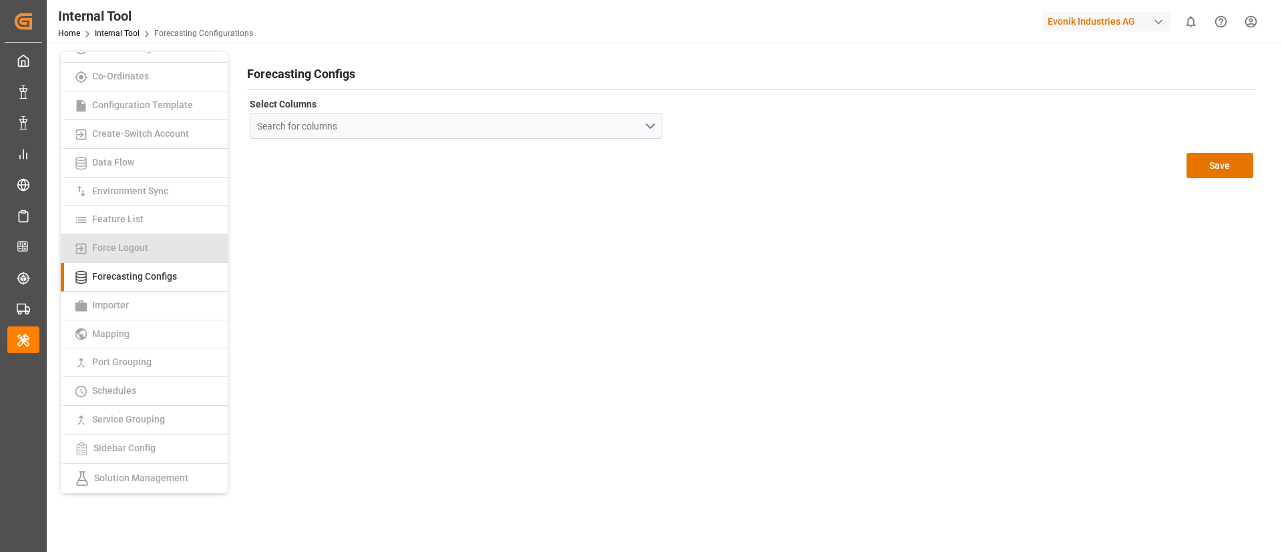
click at [129, 243] on span "Force Logout" at bounding box center [120, 247] width 64 height 11
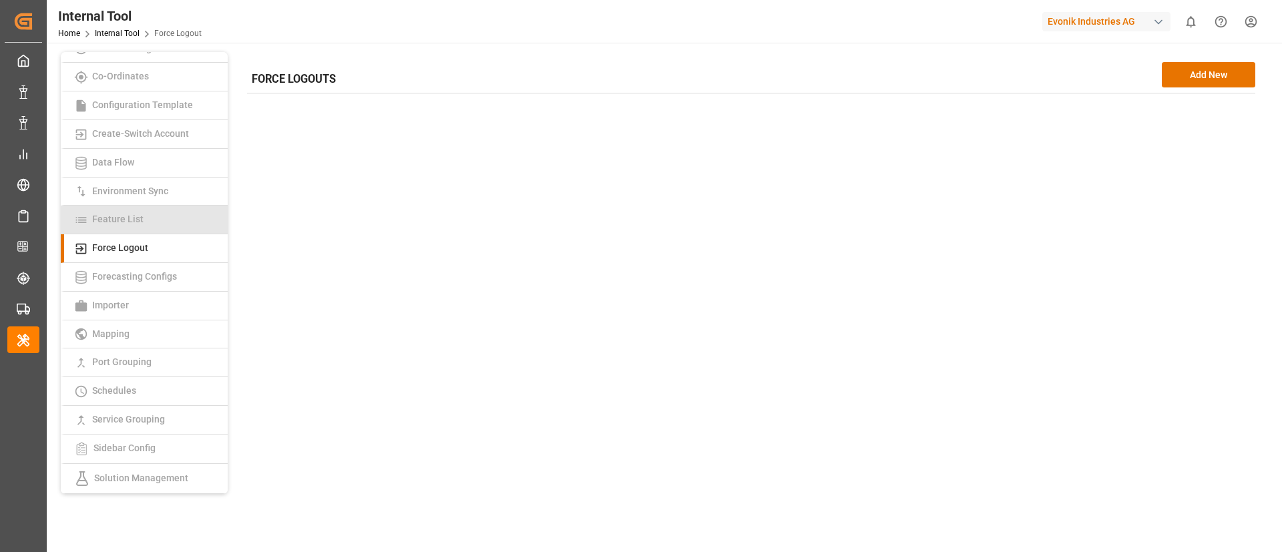
click at [131, 221] on span "Feature List" at bounding box center [117, 219] width 59 height 11
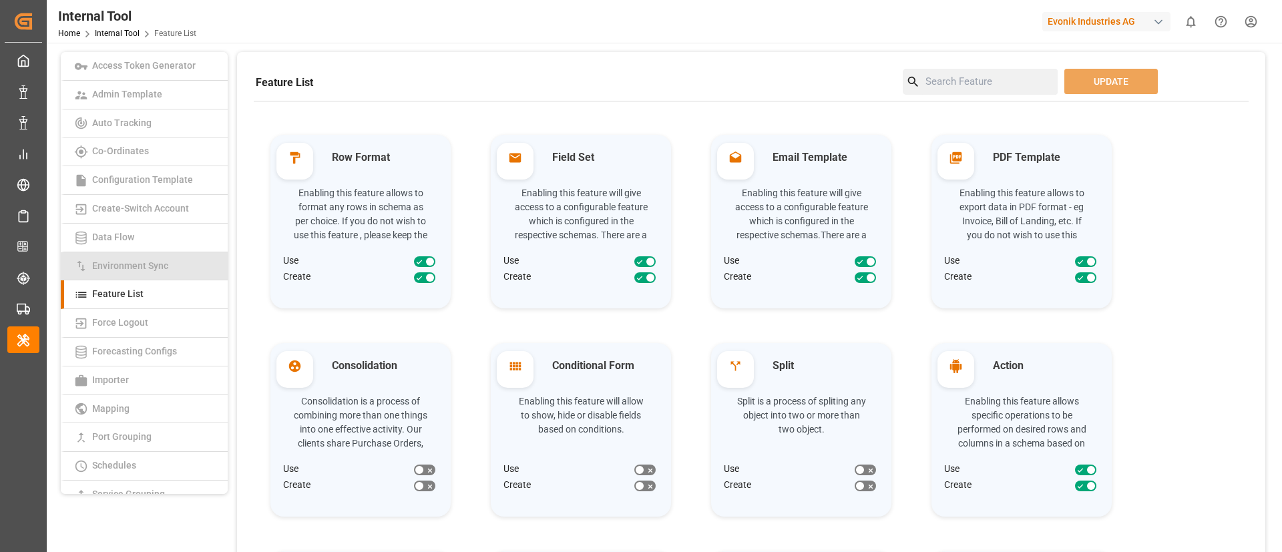
click at [146, 269] on span "Environment Sync" at bounding box center [130, 265] width 84 height 11
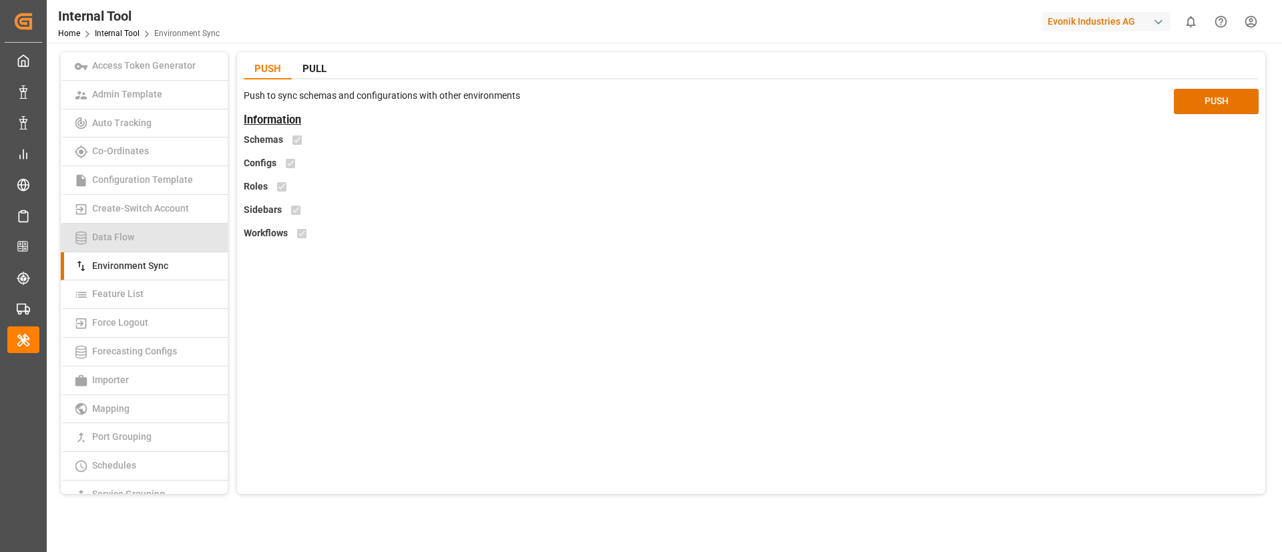
click at [151, 235] on link "Data Flow" at bounding box center [144, 238] width 167 height 29
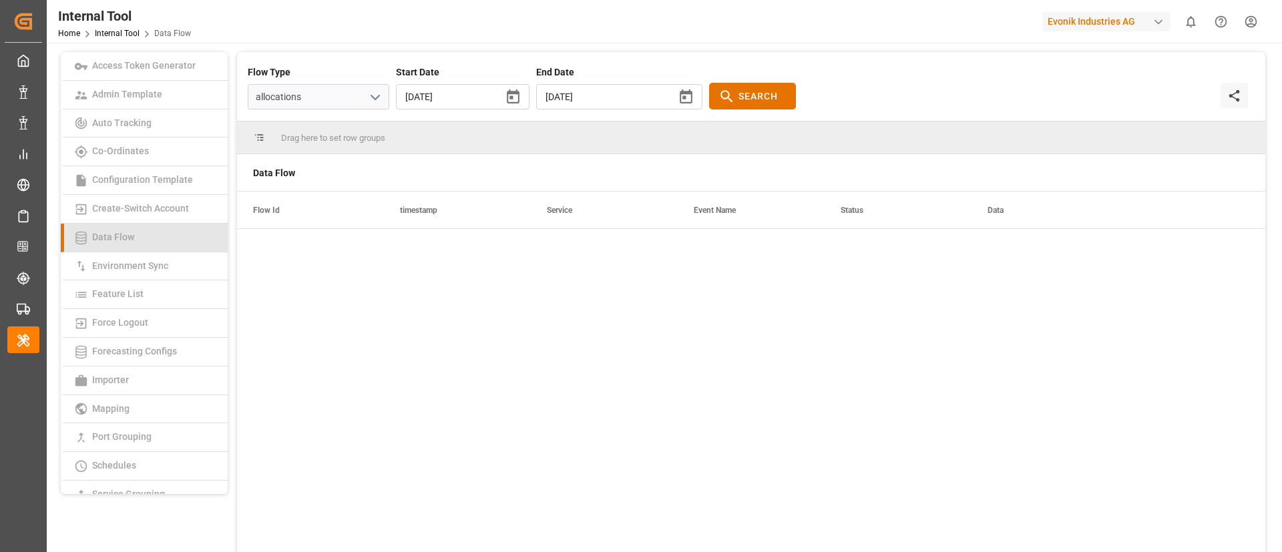
type input "2025/09/01"
type input "2025/09/09"
click at [144, 210] on span "Create-Switch Account" at bounding box center [140, 208] width 105 height 11
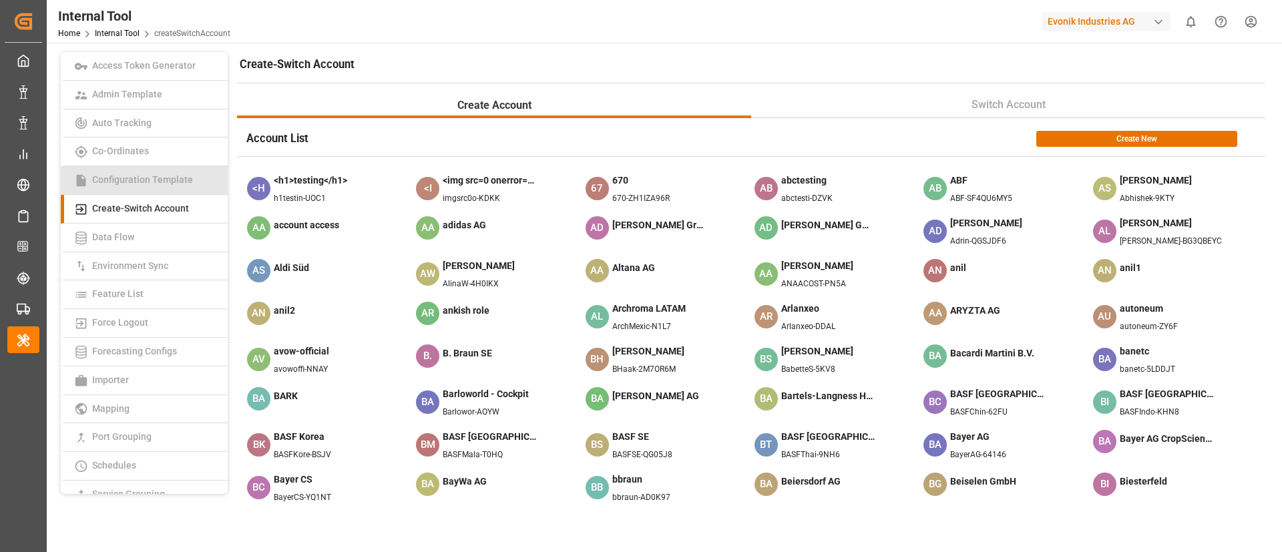
click at [146, 184] on span "Configuration Template" at bounding box center [142, 179] width 109 height 11
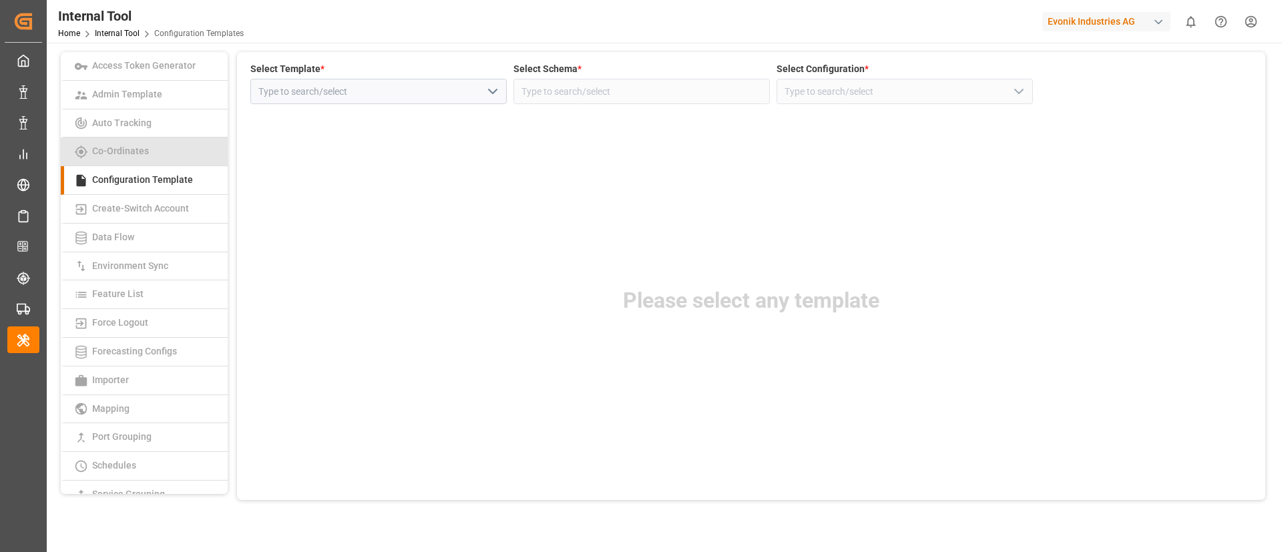
click at [132, 153] on span "Co-Ordinates" at bounding box center [120, 151] width 65 height 11
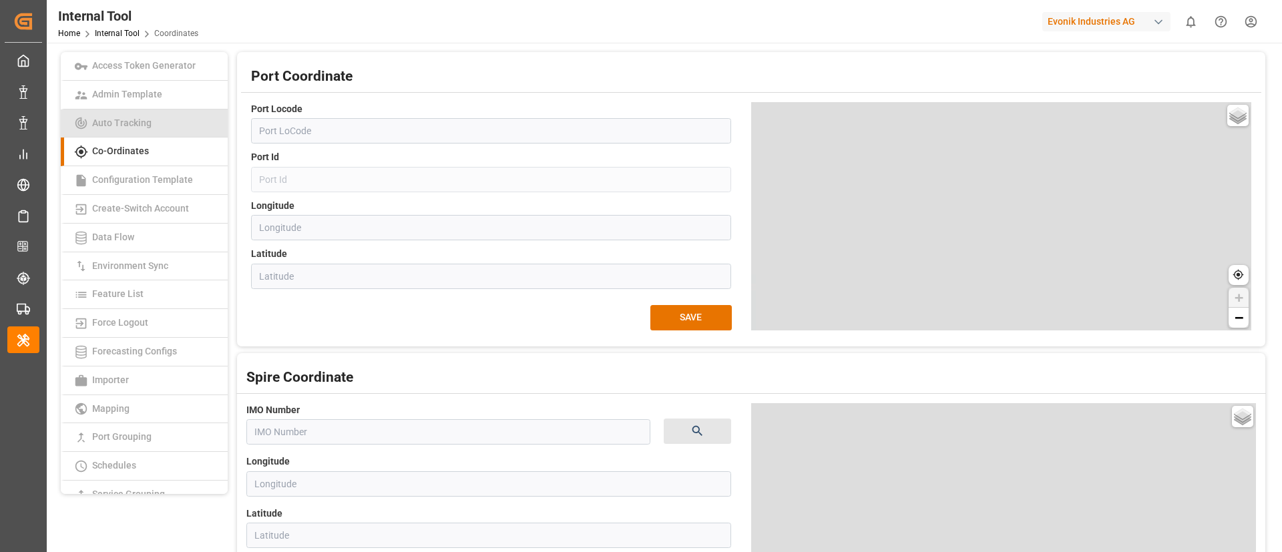
click at [139, 128] on span "Auto Tracking" at bounding box center [121, 123] width 67 height 11
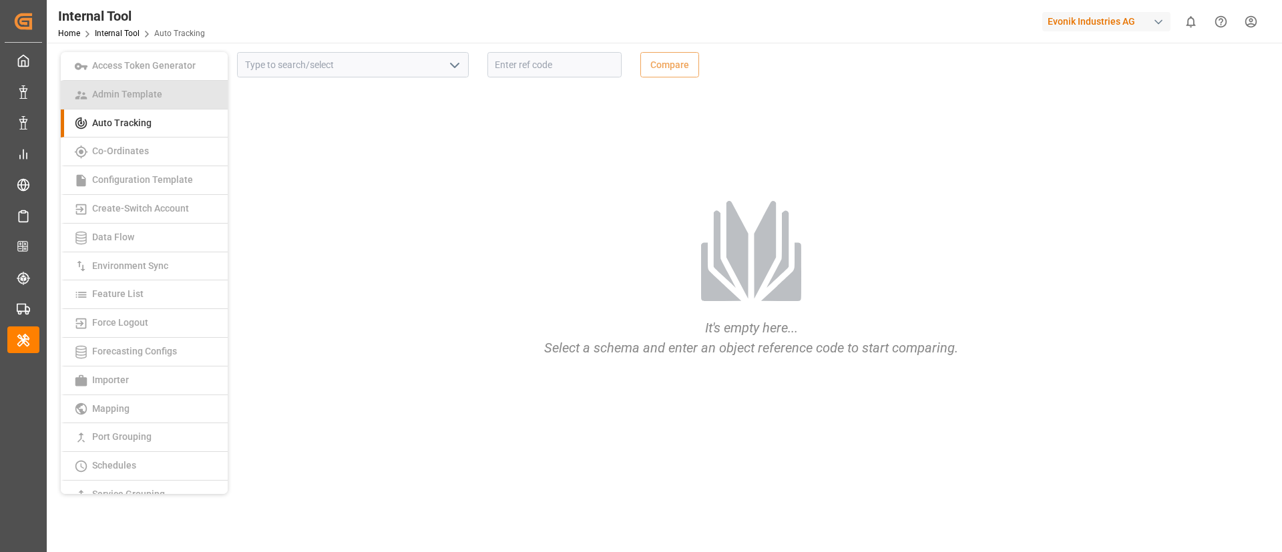
click at [142, 100] on link "Admin Template" at bounding box center [144, 95] width 167 height 29
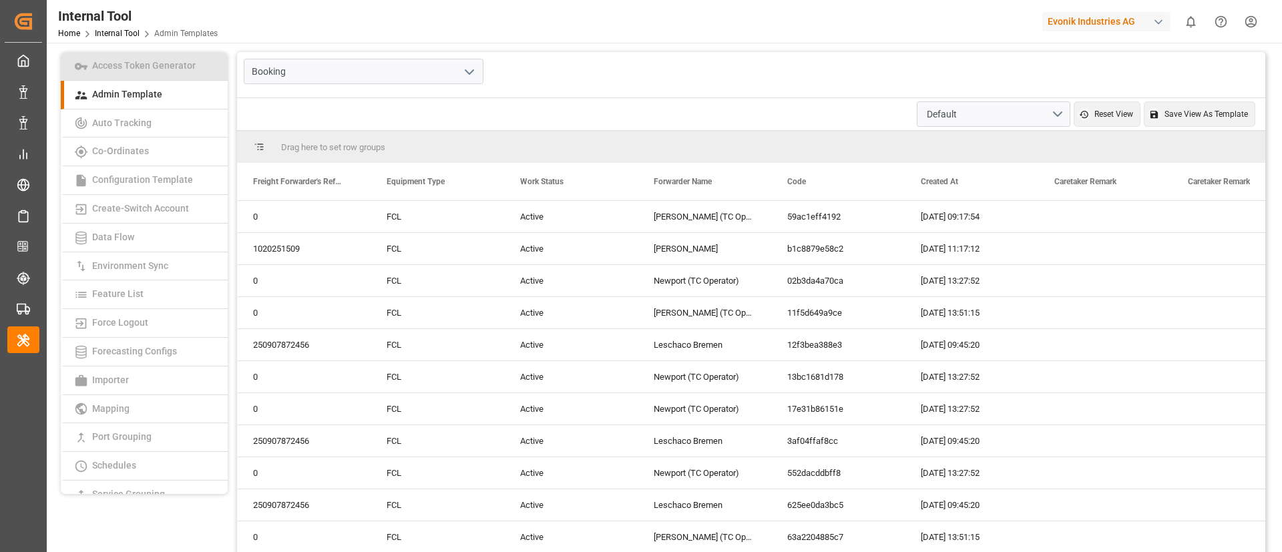
click at [139, 71] on link "Access Token Generator" at bounding box center [144, 66] width 167 height 29
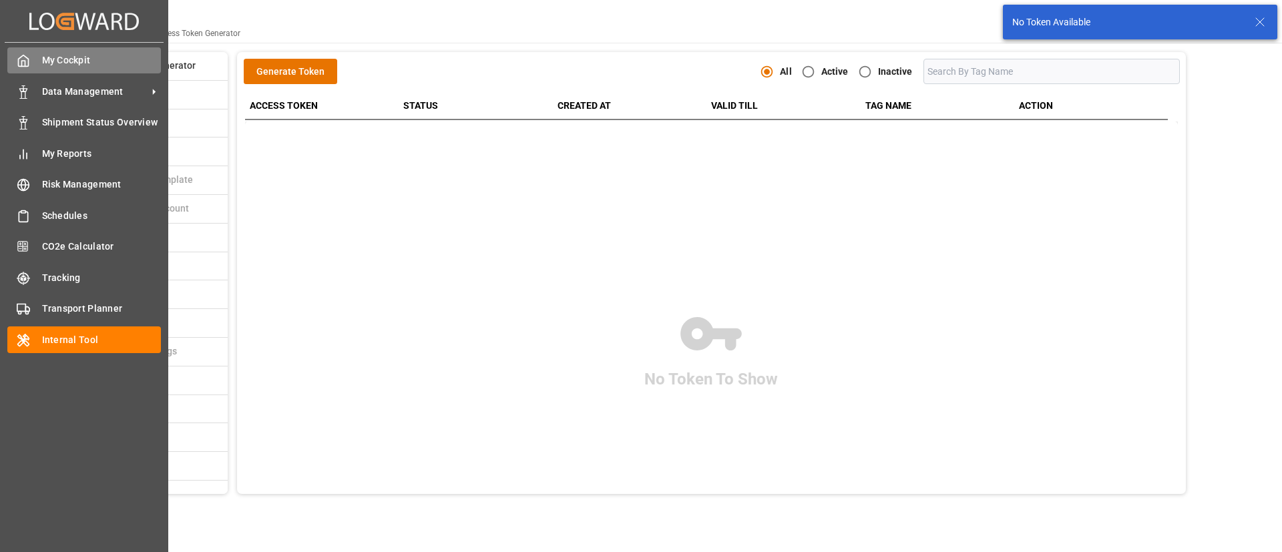
click at [21, 61] on icon at bounding box center [23, 60] width 13 height 13
